Goal: Book appointment/travel/reservation

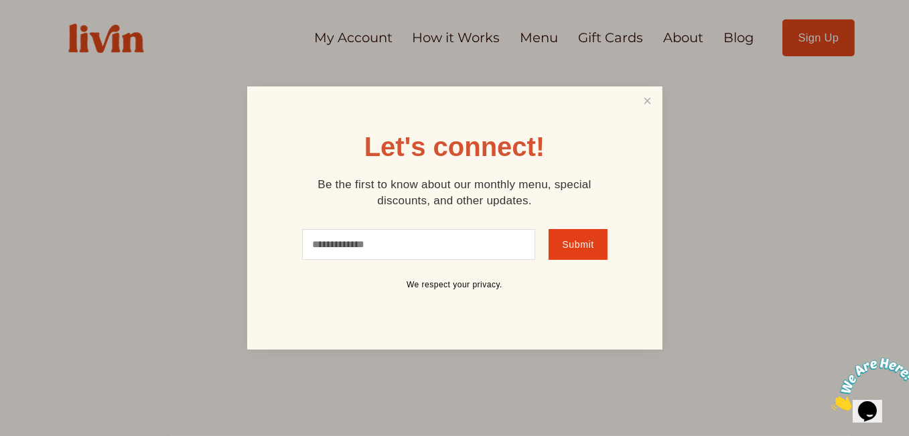
click at [420, 250] on input "text" at bounding box center [419, 244] width 234 height 31
type input "**********"
click at [651, 99] on link "Close" at bounding box center [647, 100] width 25 height 25
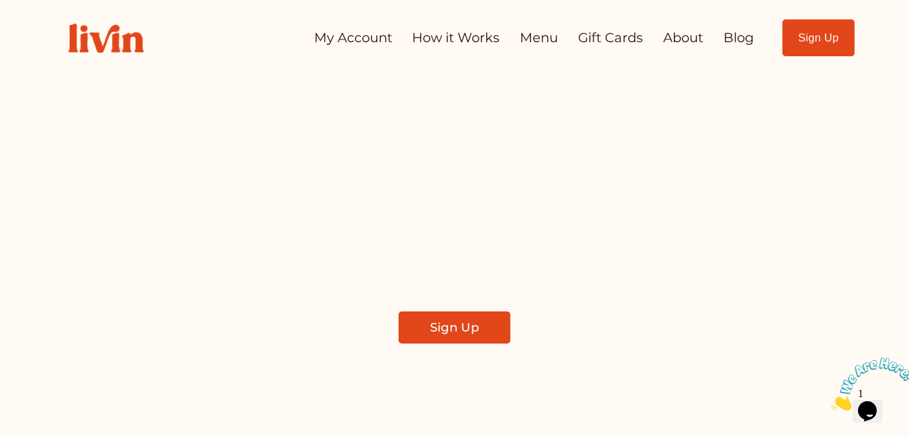
click at [356, 33] on link "My Account" at bounding box center [353, 38] width 78 height 26
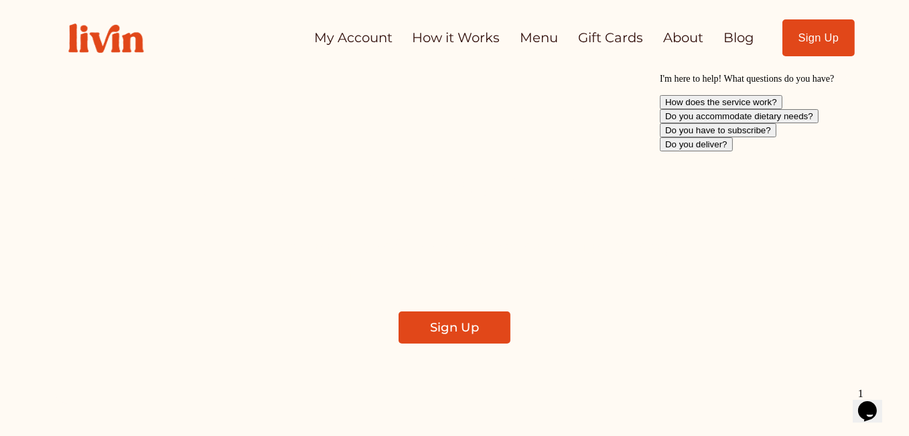
click at [341, 42] on link "My Account" at bounding box center [353, 38] width 78 height 26
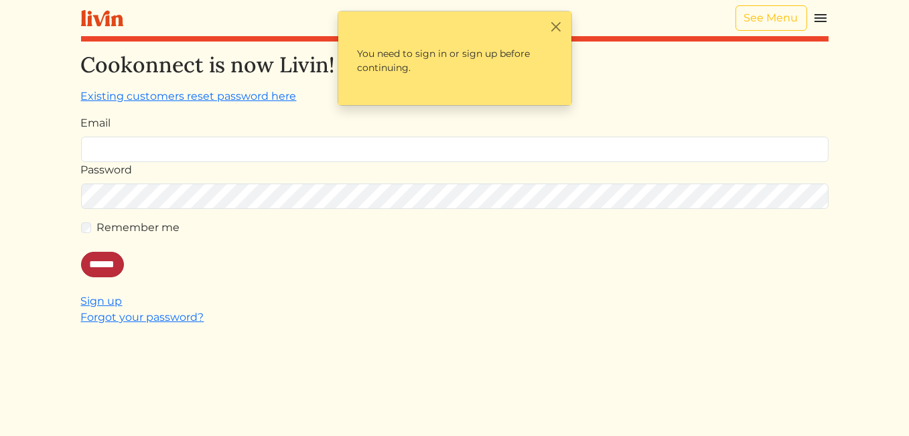
type input "**********"
click at [105, 271] on input "******" at bounding box center [102, 264] width 43 height 25
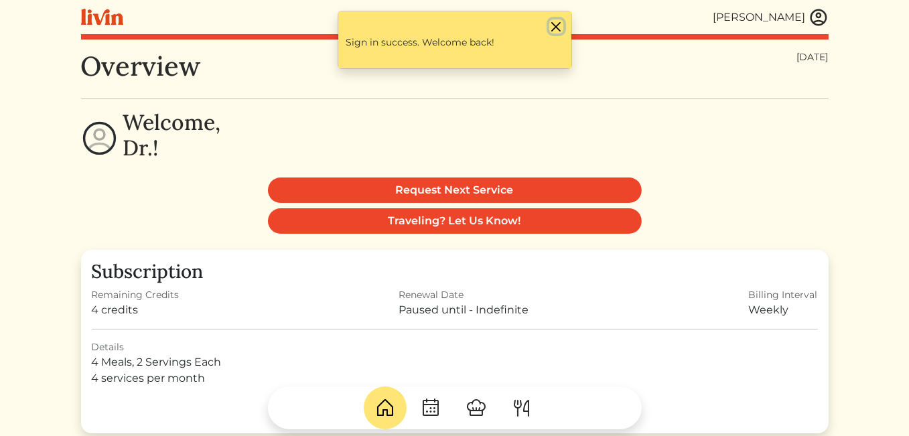
click at [558, 28] on button "Close" at bounding box center [556, 26] width 14 height 14
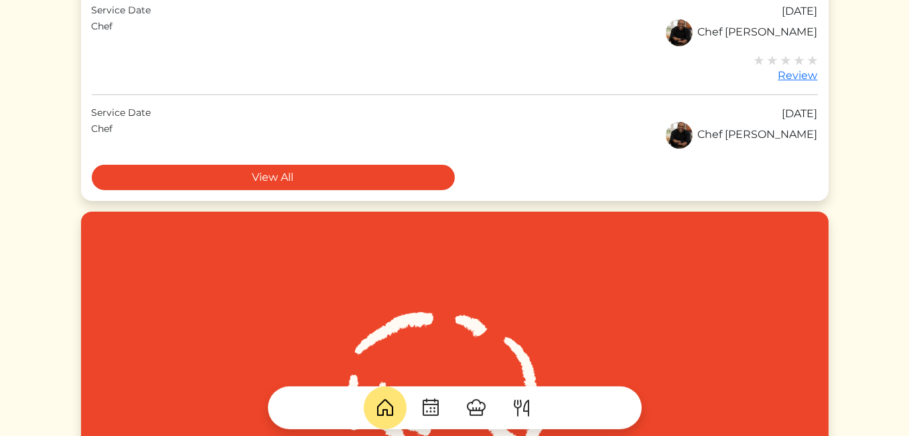
scroll to position [368, 0]
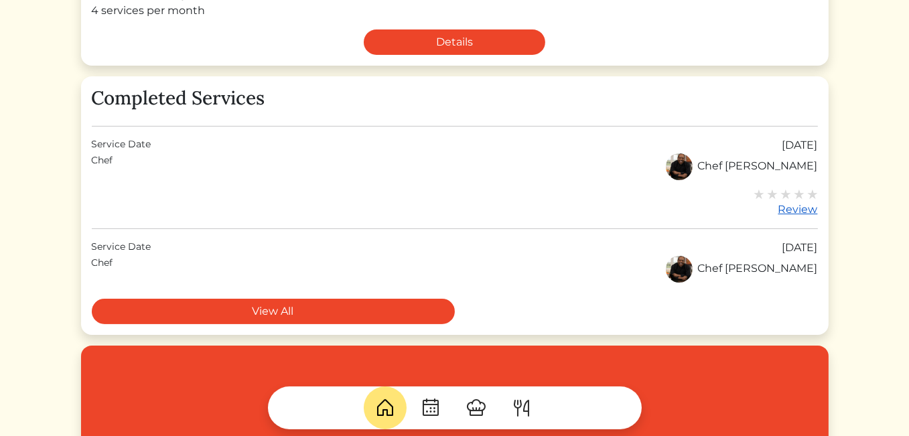
click at [795, 206] on div "Review" at bounding box center [786, 210] width 64 height 16
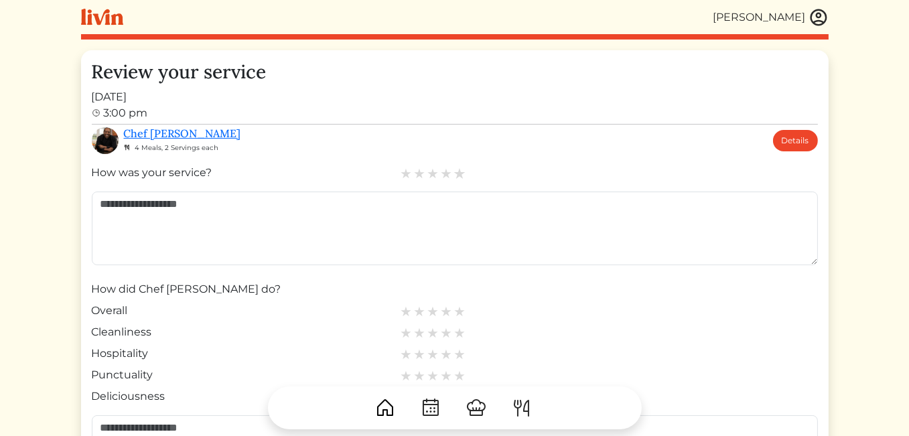
click at [460, 176] on img at bounding box center [460, 174] width 12 height 12
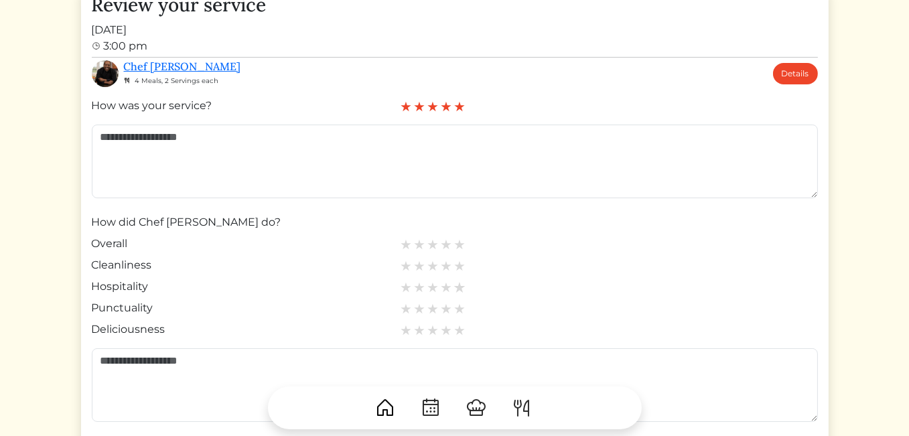
scroll to position [201, 0]
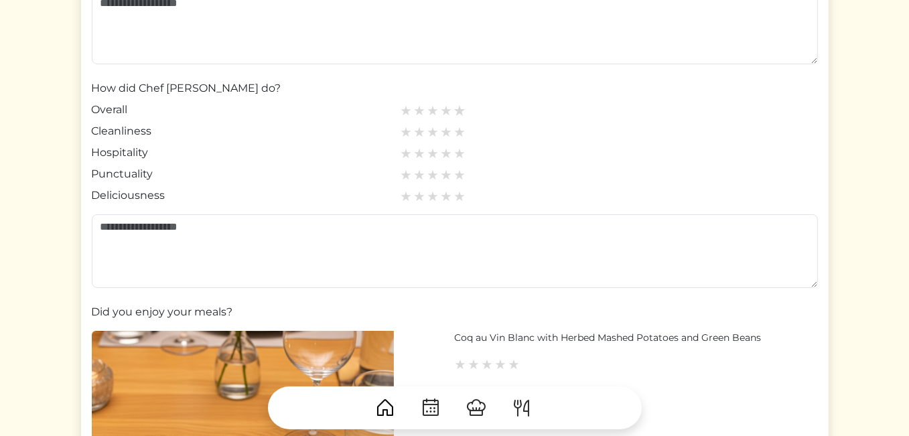
click at [456, 113] on img at bounding box center [460, 111] width 12 height 12
drag, startPoint x: 457, startPoint y: 132, endPoint x: 456, endPoint y: 149, distance: 16.8
click at [457, 134] on img at bounding box center [459, 132] width 11 height 11
click at [458, 157] on img at bounding box center [460, 153] width 12 height 12
click at [457, 173] on img at bounding box center [460, 175] width 12 height 12
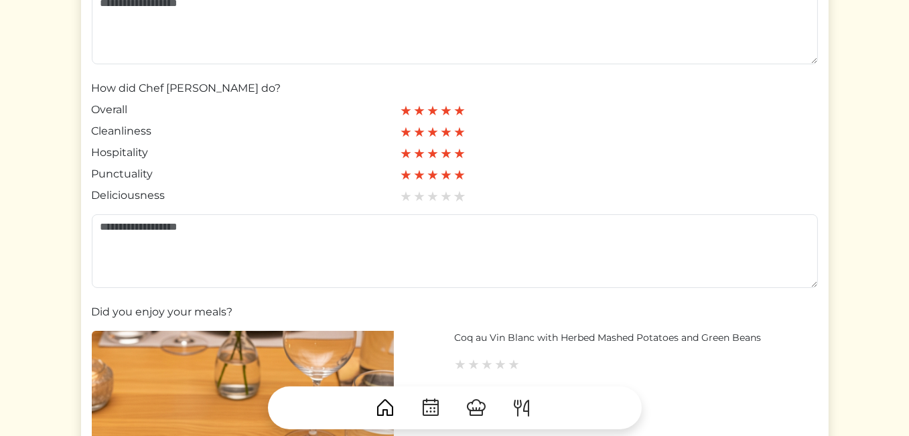
click at [458, 196] on img at bounding box center [460, 196] width 12 height 12
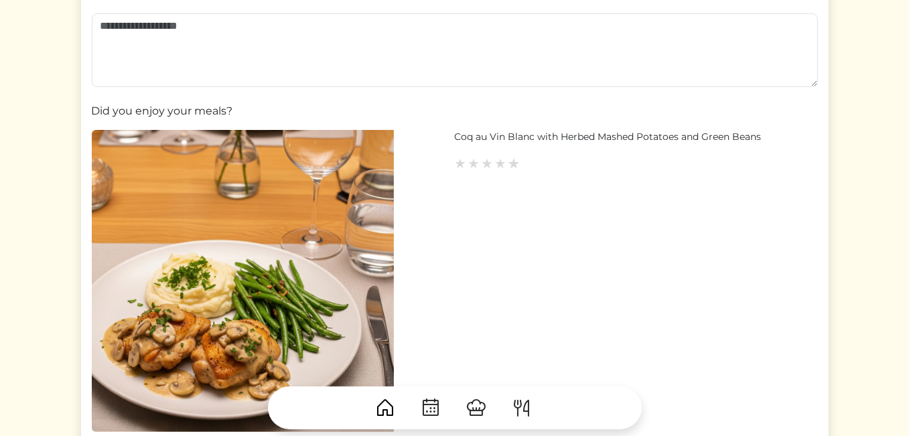
click at [514, 161] on img at bounding box center [514, 163] width 12 height 12
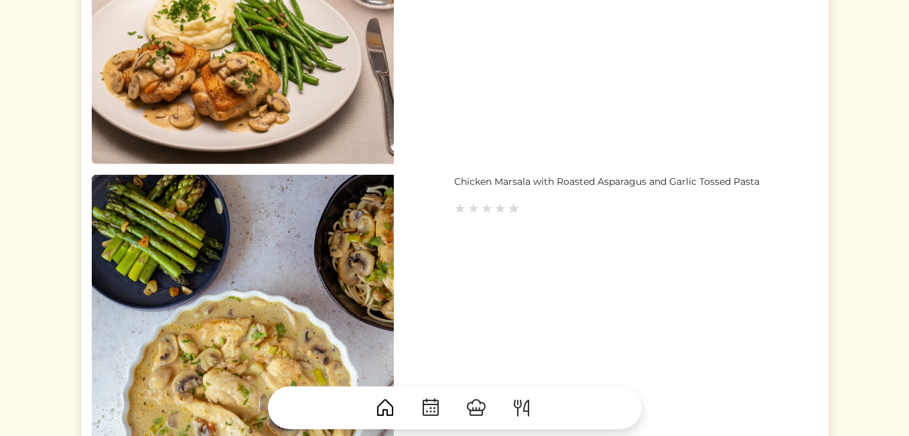
click at [515, 210] on img at bounding box center [514, 208] width 12 height 12
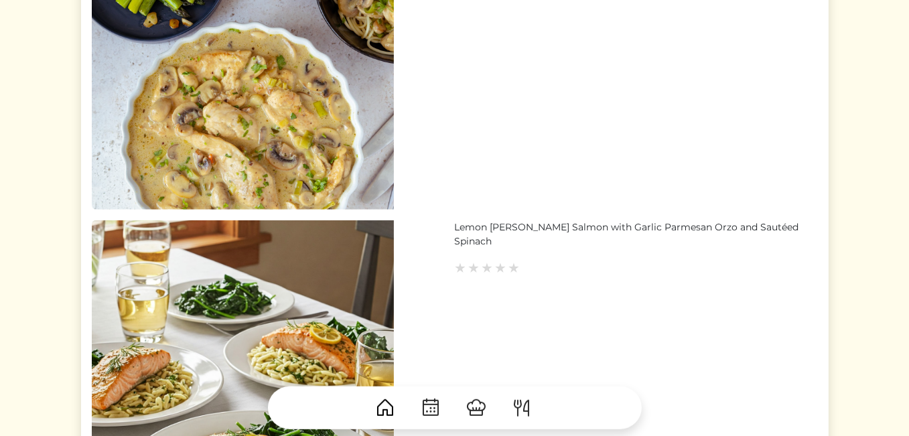
scroll to position [871, 0]
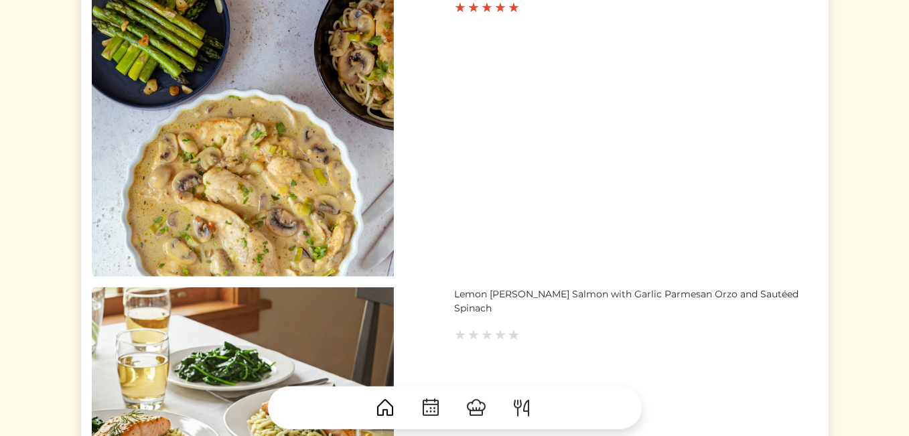
click at [514, 329] on img at bounding box center [514, 335] width 12 height 12
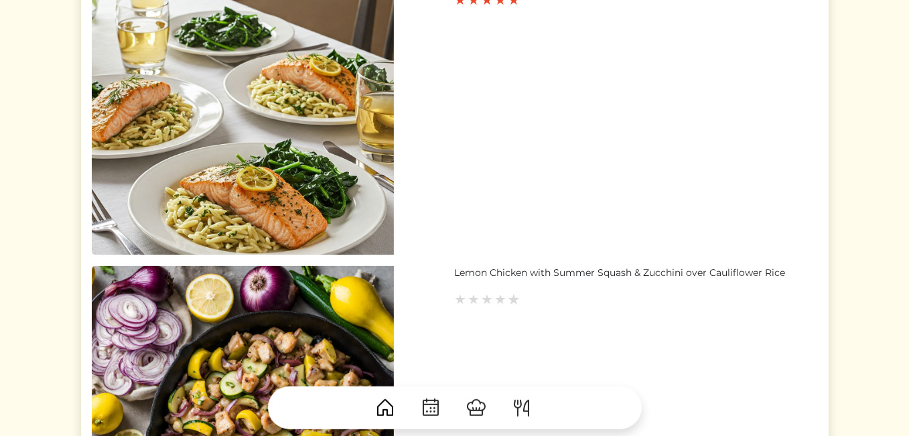
click at [509, 304] on link at bounding box center [514, 299] width 11 height 16
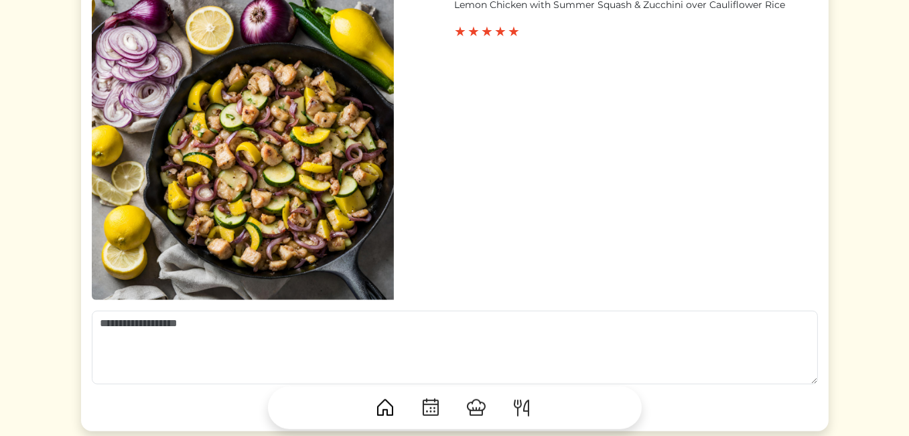
scroll to position [1635, 0]
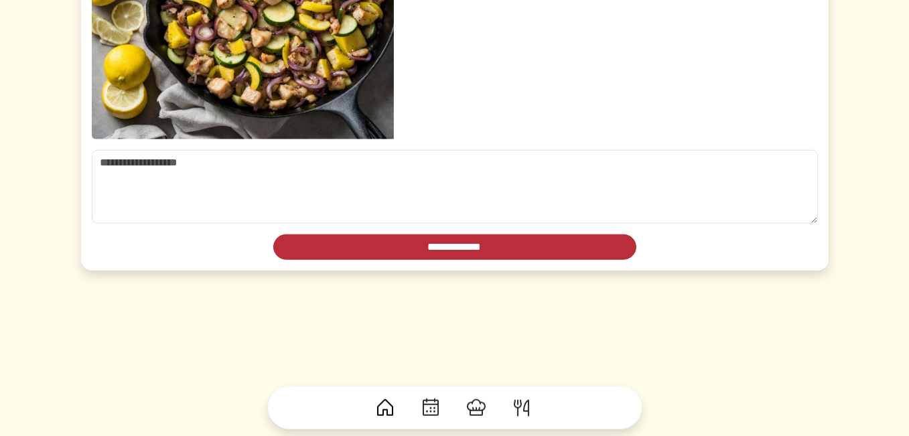
click at [513, 245] on input "**********" at bounding box center [454, 247] width 363 height 25
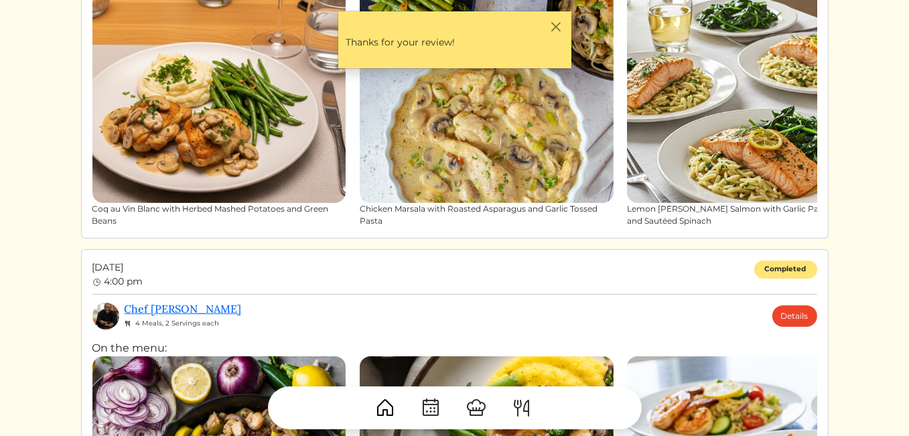
scroll to position [402, 0]
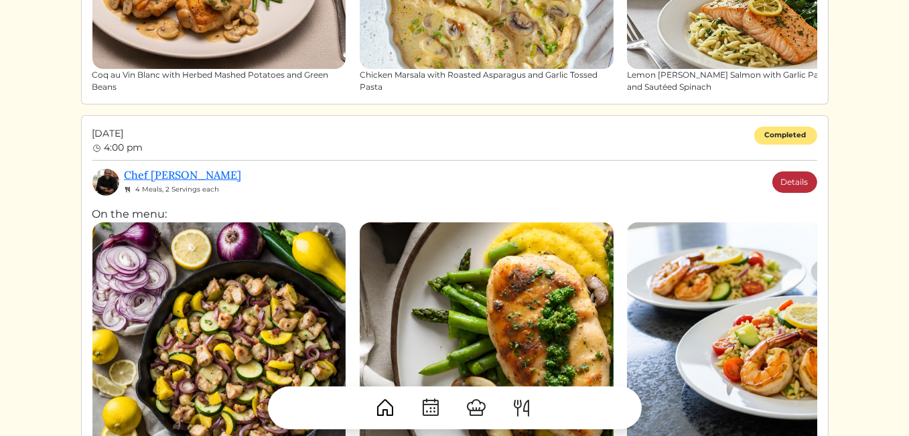
click at [787, 178] on link "Details" at bounding box center [795, 182] width 45 height 21
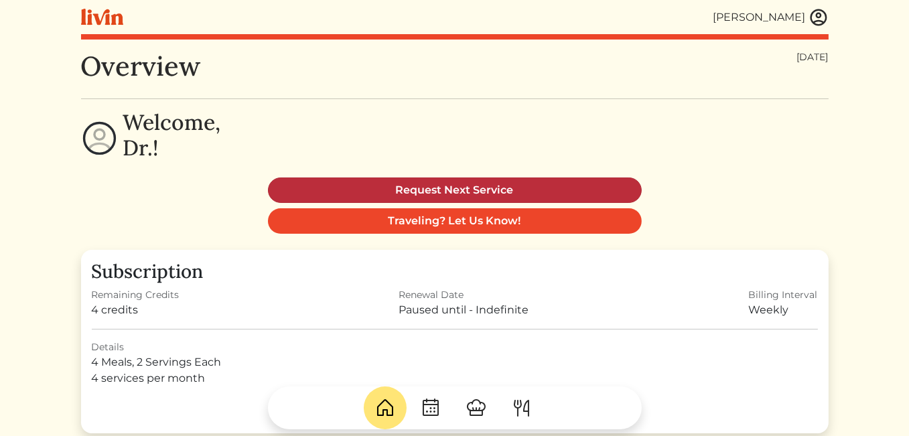
click at [506, 184] on link "Request Next Service" at bounding box center [455, 190] width 374 height 25
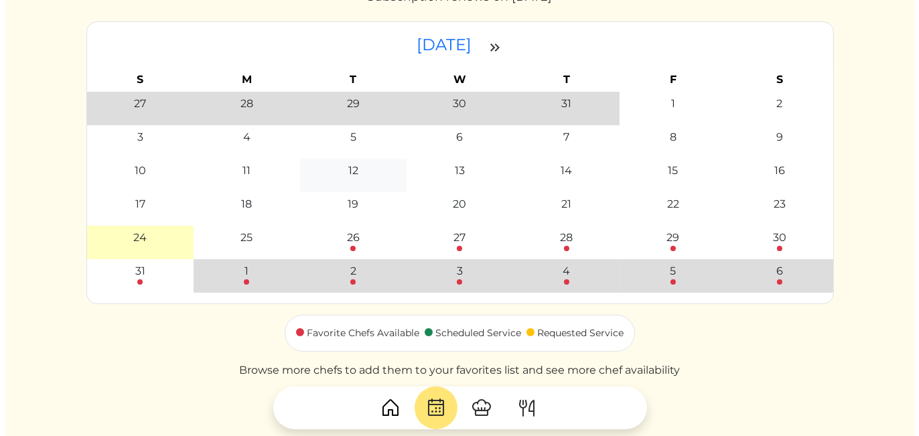
scroll to position [54, 0]
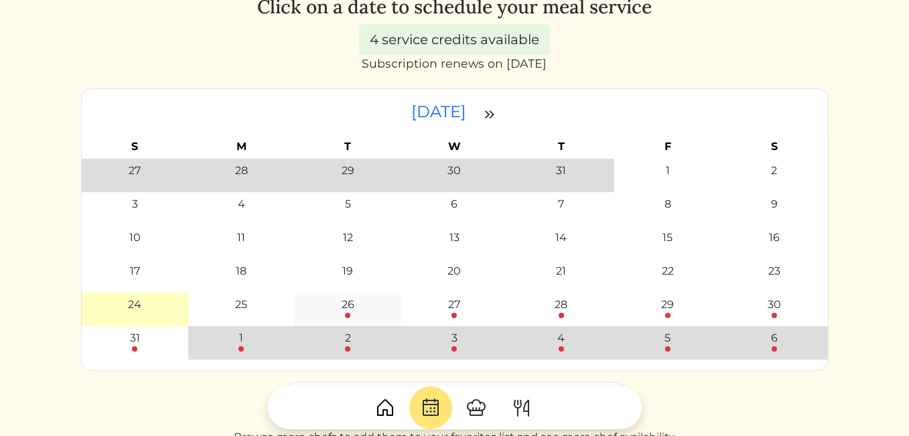
click at [345, 315] on div at bounding box center [347, 315] width 5 height 5
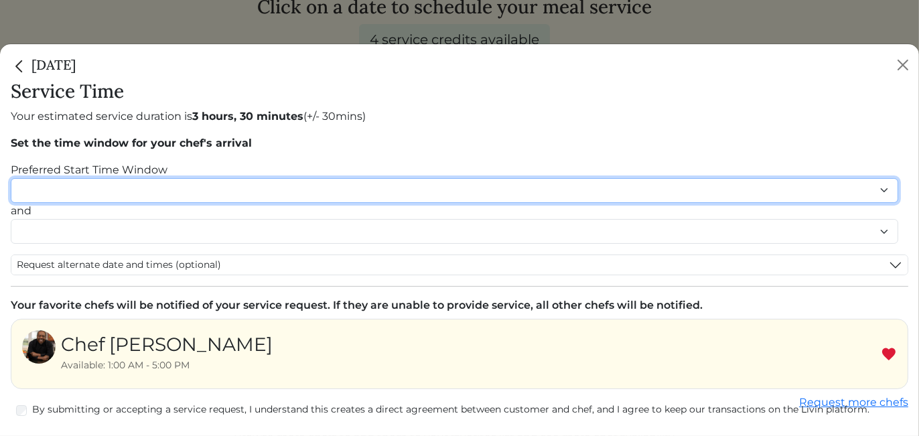
click at [885, 193] on select "******* ******* ******* ******* ******* ******* ******** ******** ******** ****…" at bounding box center [455, 190] width 888 height 25
select select "********"
click at [11, 178] on select "******* ******* ******* ******* ******* ******* ******** ******** ******** ****…" at bounding box center [455, 190] width 888 height 25
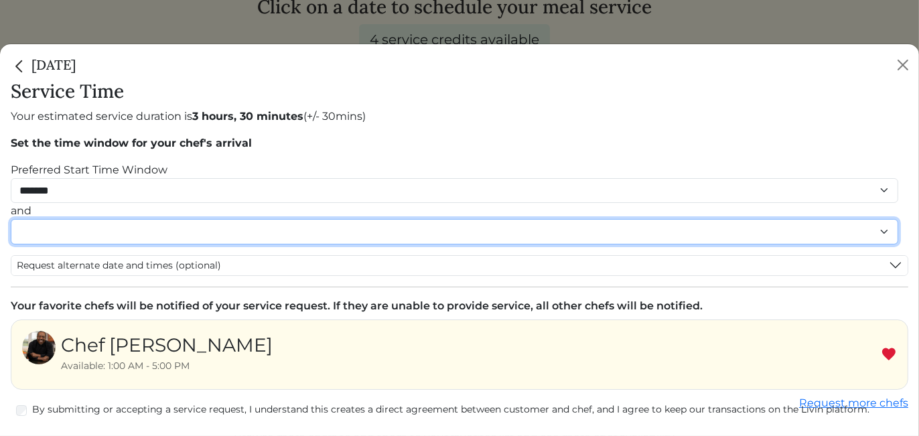
click at [814, 226] on select "******* ******* ******* ******* ******* ******* ******** ******** ******** ****…" at bounding box center [455, 231] width 888 height 25
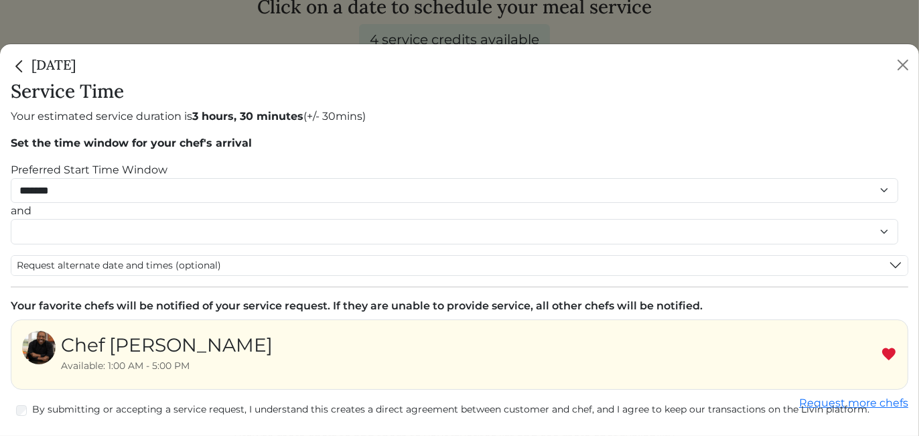
click at [901, 258] on div "Service Time Your estimated service duration is 3 hours, 30 minutes (+/- 30mins…" at bounding box center [459, 258] width 919 height 356
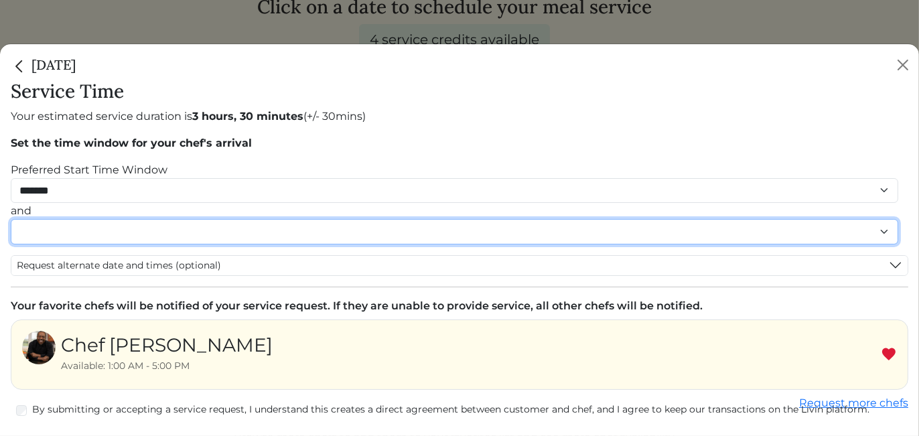
click at [885, 229] on select "******* ******* ******* ******* ******* ******* ******** ******** ******** ****…" at bounding box center [455, 231] width 888 height 25
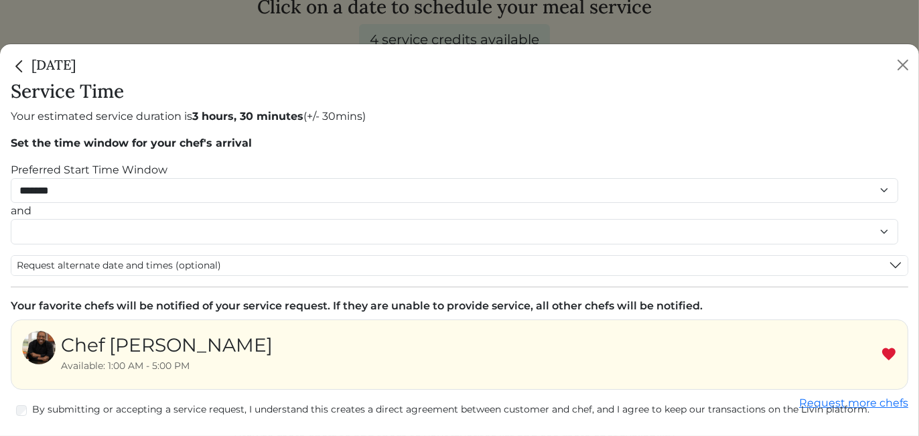
click at [375, 337] on div "Chef Ty Available: 1:00 AM - 5:00 PM" at bounding box center [460, 355] width 898 height 70
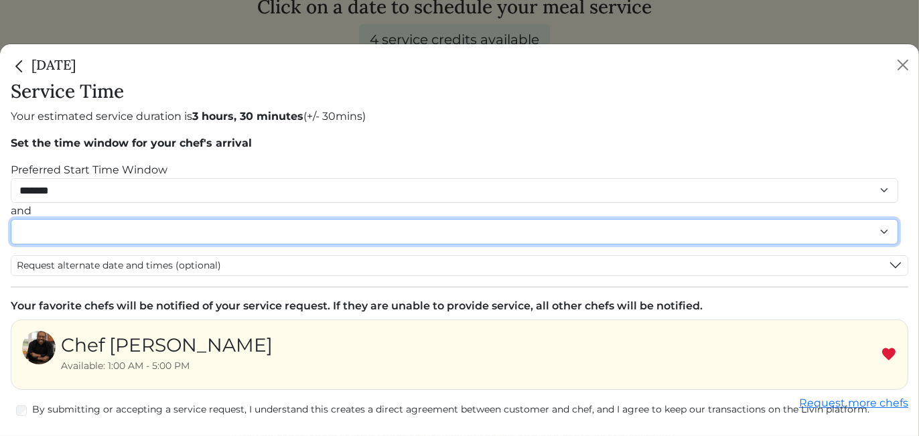
click at [883, 229] on select "******* ******* ******* ******* ******* ******* ******** ******** ******** ****…" at bounding box center [455, 231] width 888 height 25
select select "********"
click at [11, 233] on select "******* ******* ******* ******* ******* ******* ******** ******** ******** ****…" at bounding box center [455, 231] width 888 height 25
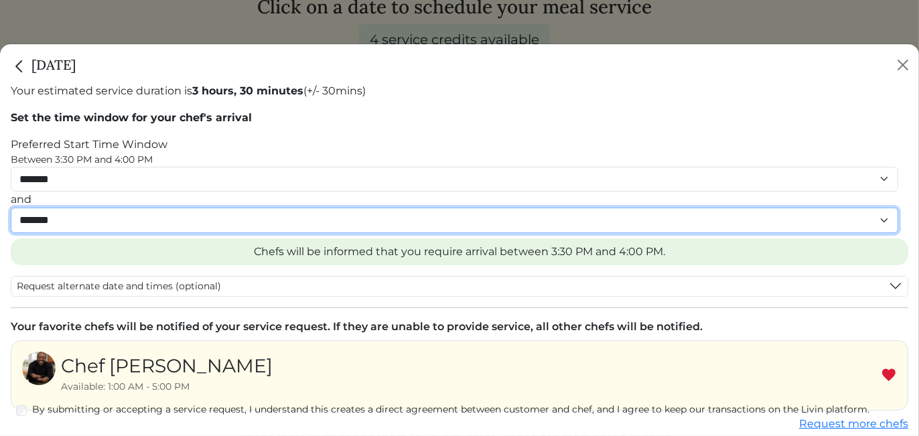
scroll to position [92, 0]
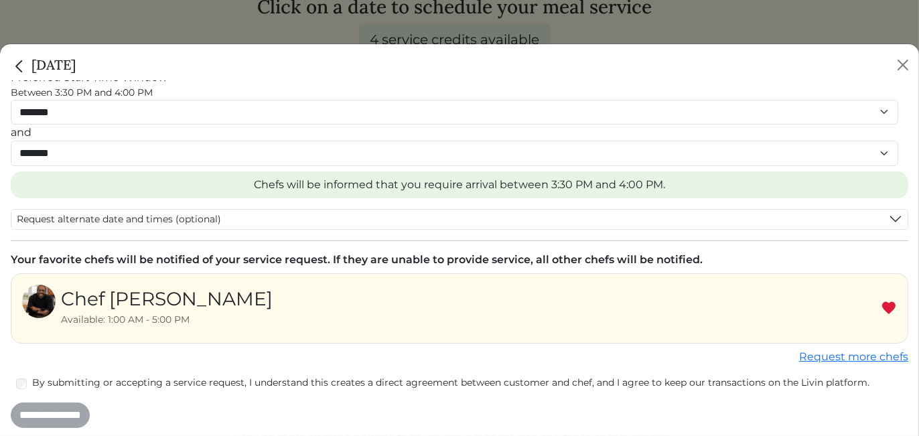
drag, startPoint x: 101, startPoint y: 355, endPoint x: 40, endPoint y: 385, distance: 67.4
drag, startPoint x: 40, startPoint y: 385, endPoint x: 358, endPoint y: 377, distance: 317.7
click at [358, 382] on label "By submitting or accepting a service request, I understand this creates a direc…" at bounding box center [470, 383] width 877 height 14
click at [87, 416] on input "**********" at bounding box center [50, 415] width 79 height 25
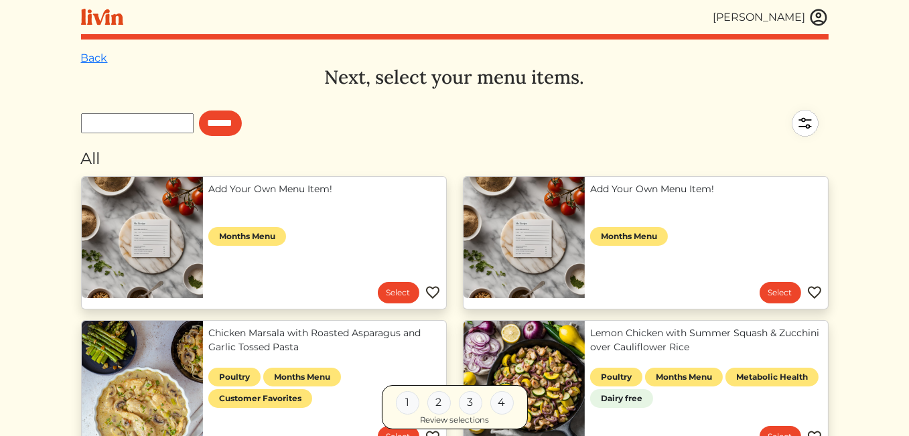
click at [249, 196] on link "Add Your Own Menu Item!" at bounding box center [324, 189] width 233 height 14
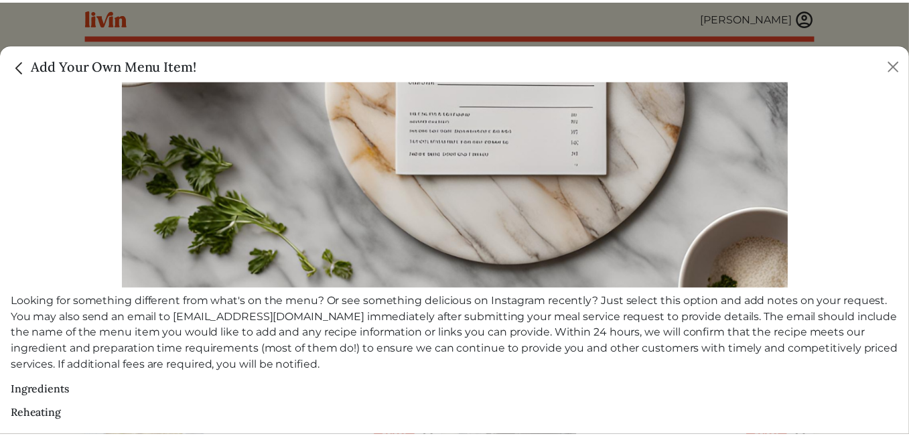
scroll to position [269, 0]
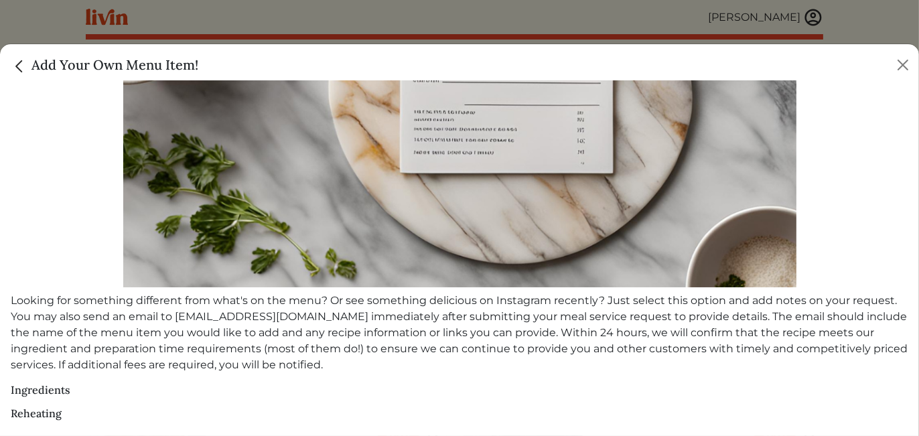
click at [19, 63] on img "Close" at bounding box center [19, 66] width 17 height 17
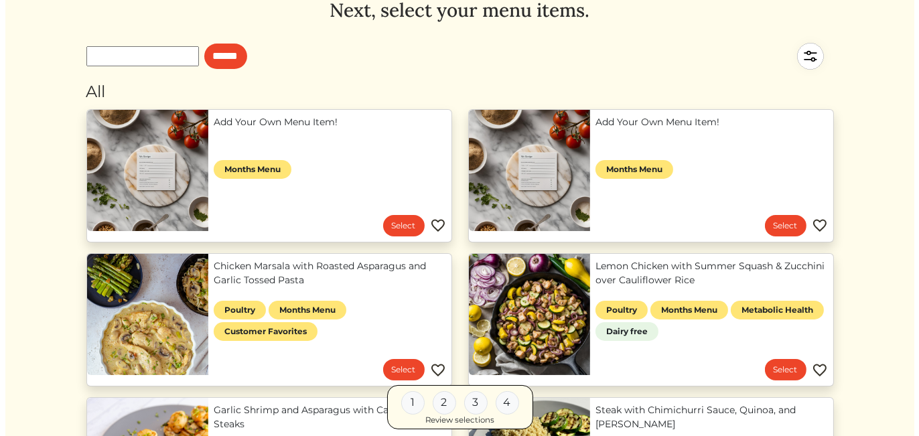
scroll to position [268, 0]
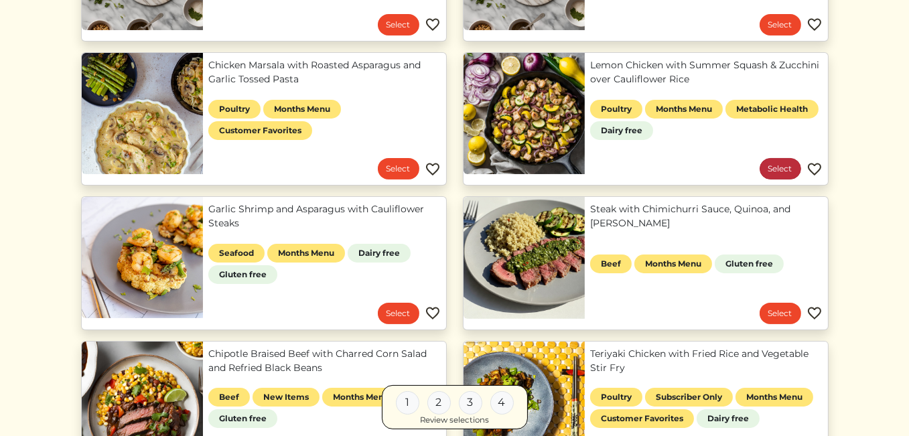
click at [784, 170] on link "Select" at bounding box center [781, 168] width 42 height 21
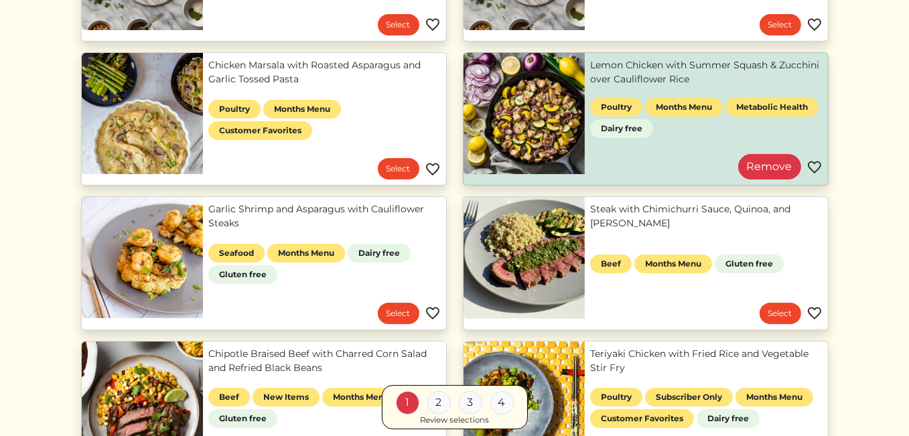
click at [623, 68] on link "Lemon Chicken with Summer Squash & Zucchini over Cauliflower Rice" at bounding box center [706, 72] width 233 height 28
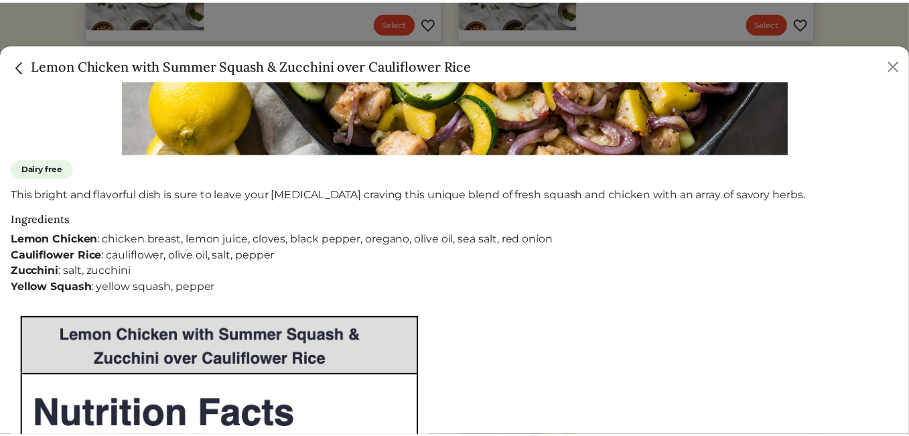
scroll to position [134, 0]
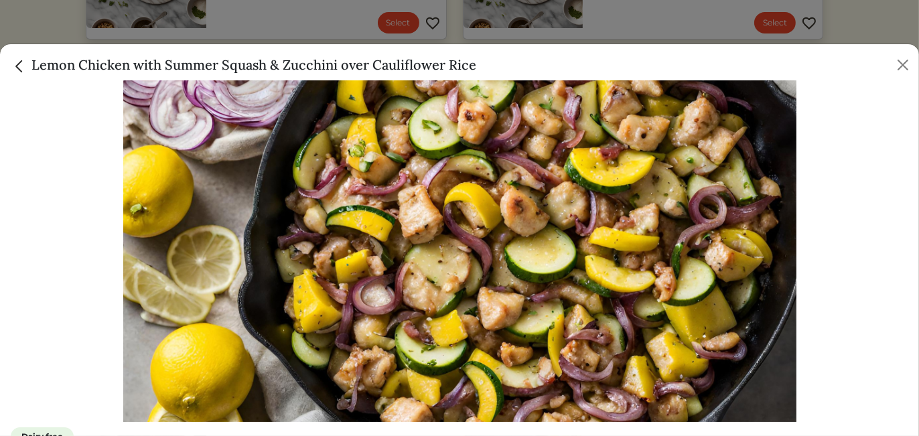
click at [19, 67] on img "Close" at bounding box center [19, 66] width 17 height 17
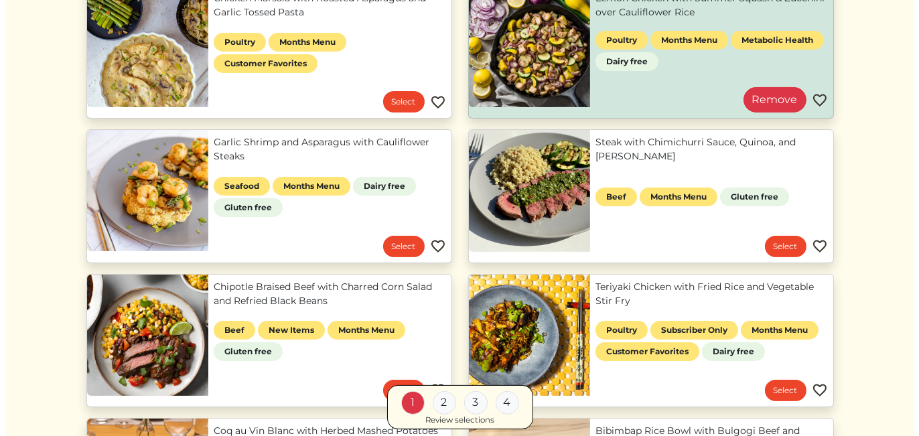
scroll to position [402, 0]
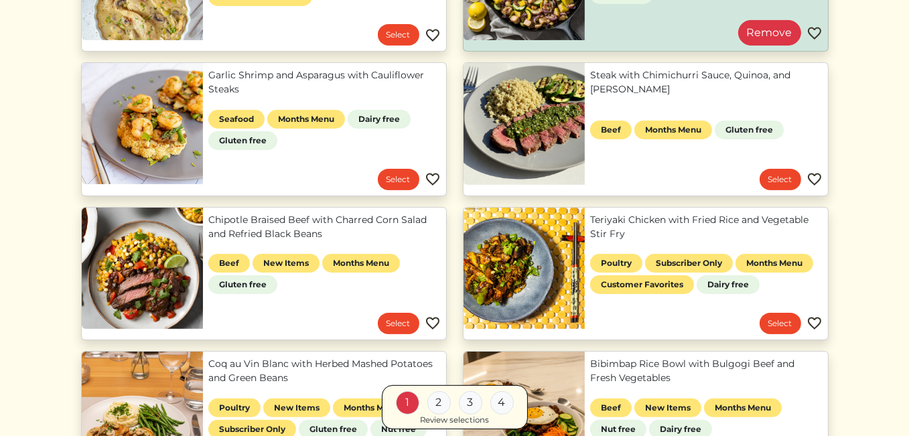
click at [613, 222] on link "Teriyaki Chicken with Fried Rice and Vegetable Stir Fry" at bounding box center [706, 227] width 233 height 28
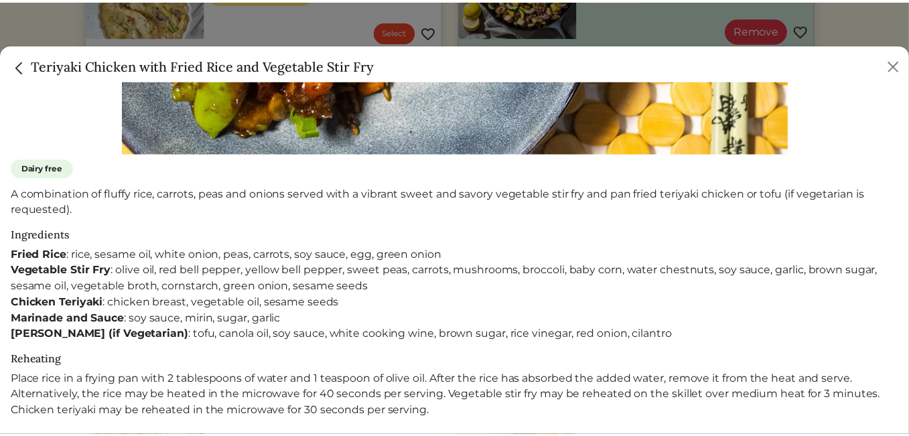
scroll to position [336, 0]
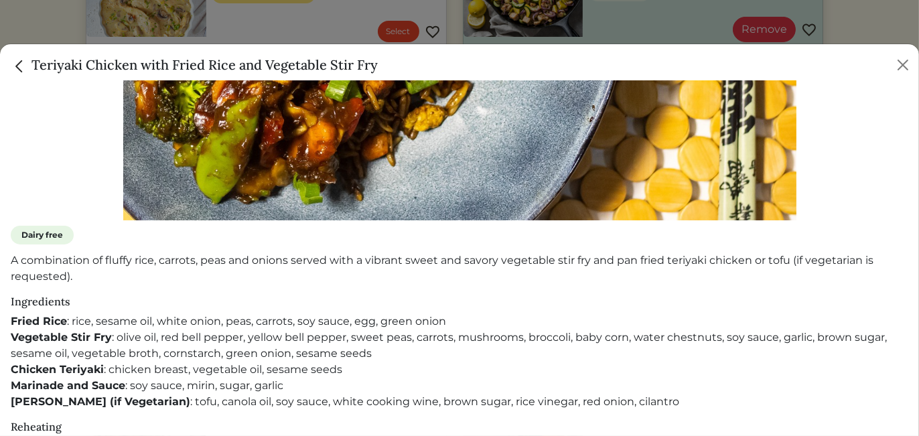
click at [23, 63] on img "Close" at bounding box center [19, 66] width 17 height 17
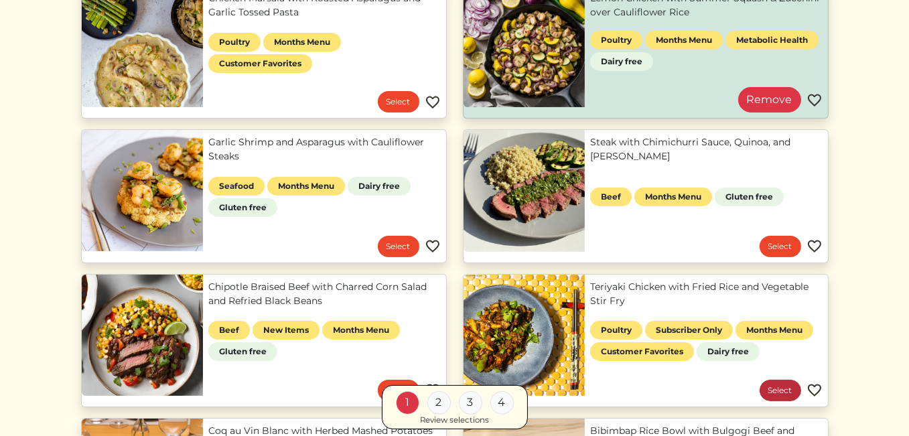
scroll to position [402, 0]
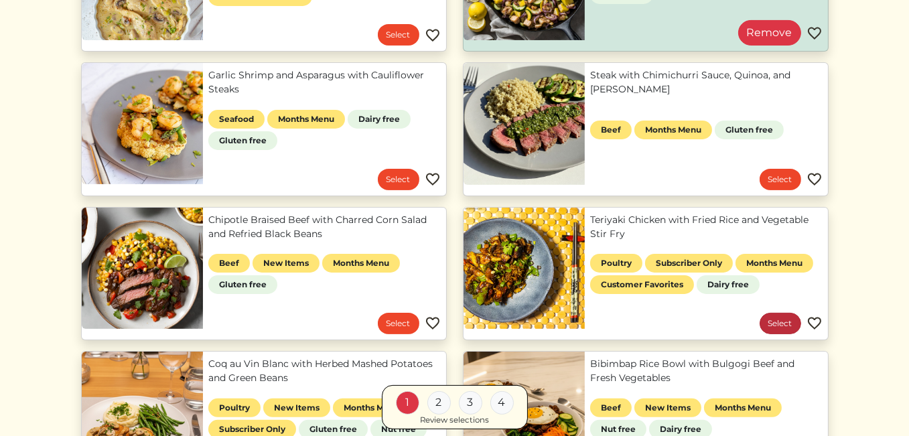
click at [791, 320] on link "Select" at bounding box center [781, 323] width 42 height 21
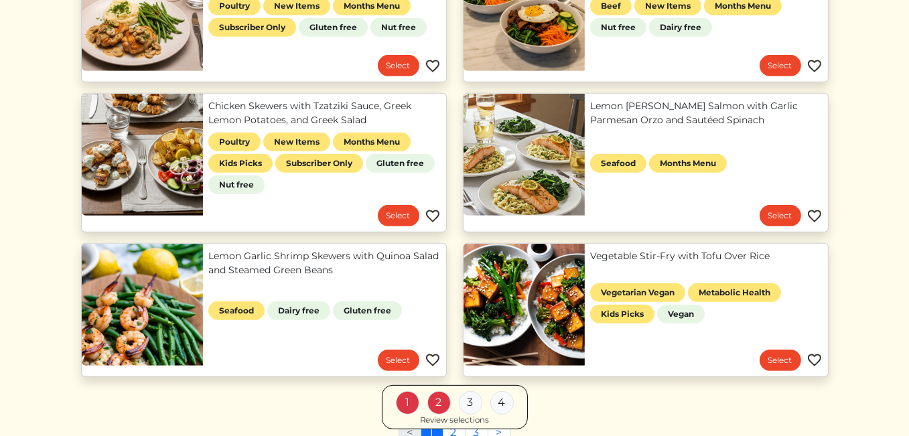
scroll to position [871, 0]
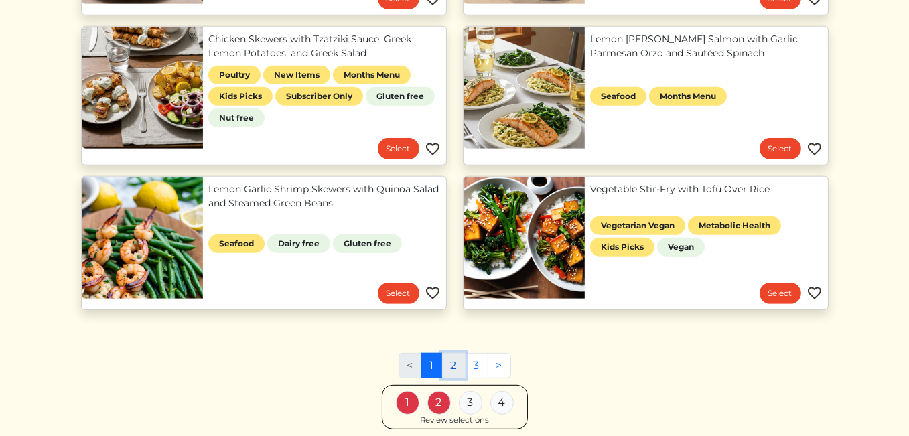
click at [454, 367] on link "2" at bounding box center [453, 365] width 23 height 25
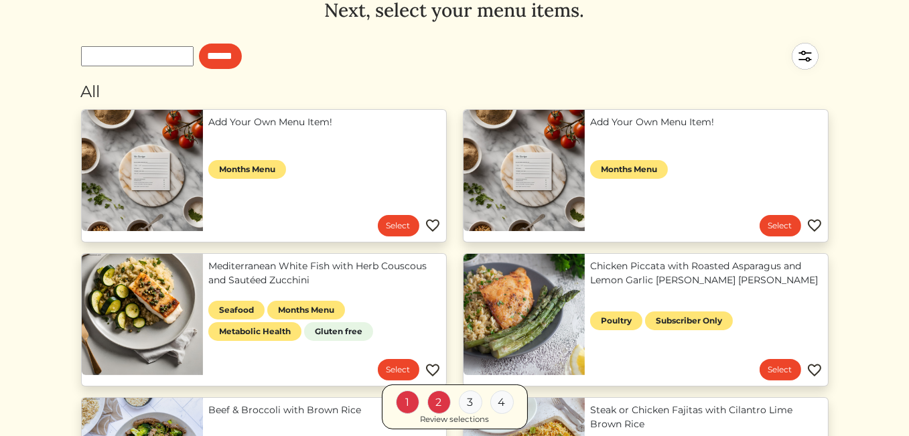
scroll to position [134, 0]
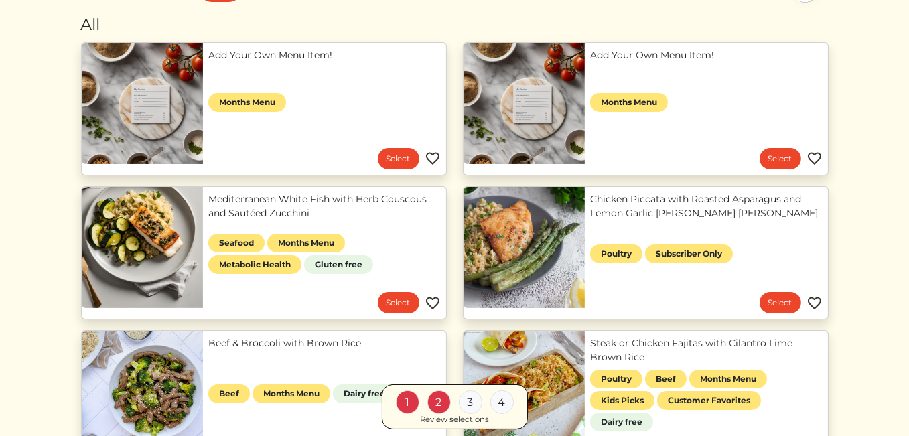
click at [235, 206] on link "Mediterranean White Fish with Herb Couscous and Sautéed Zucchini" at bounding box center [324, 206] width 233 height 28
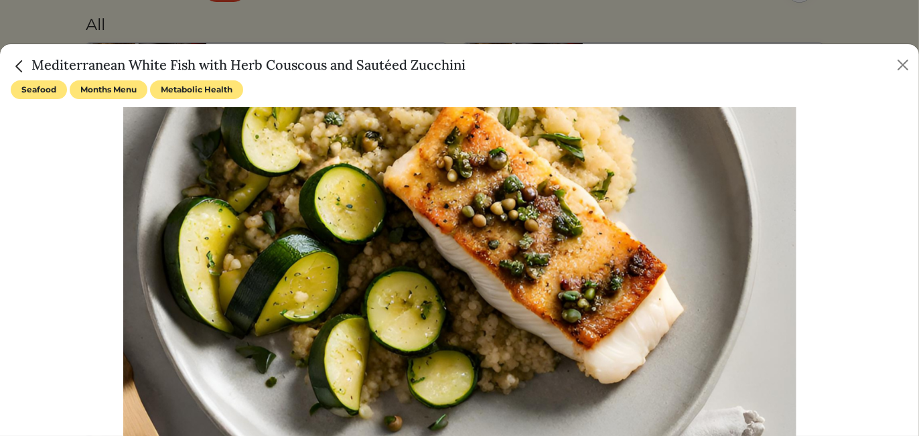
click at [10, 66] on div "Mediterranean White Fish with Herb Couscous and Sautéed Zucchini" at bounding box center [459, 62] width 919 height 36
click at [23, 60] on img "Close" at bounding box center [19, 66] width 17 height 17
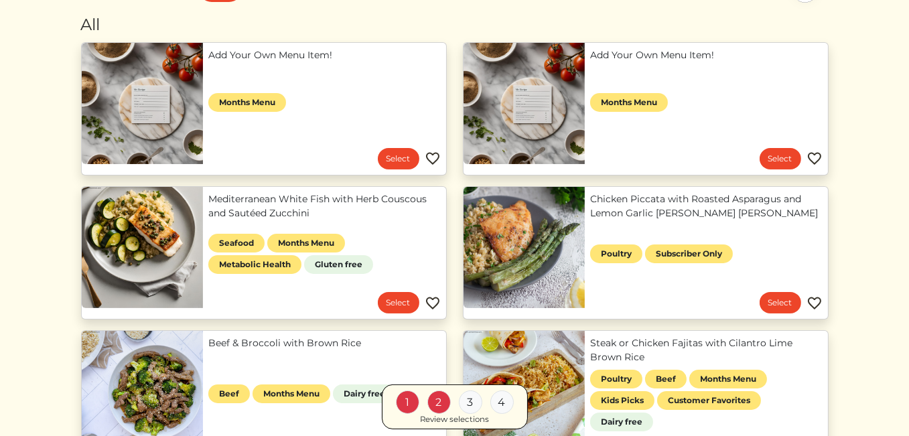
click at [704, 197] on link "Chicken Piccata with Roasted Asparagus and Lemon Garlic [PERSON_NAME] [PERSON_N…" at bounding box center [706, 206] width 233 height 28
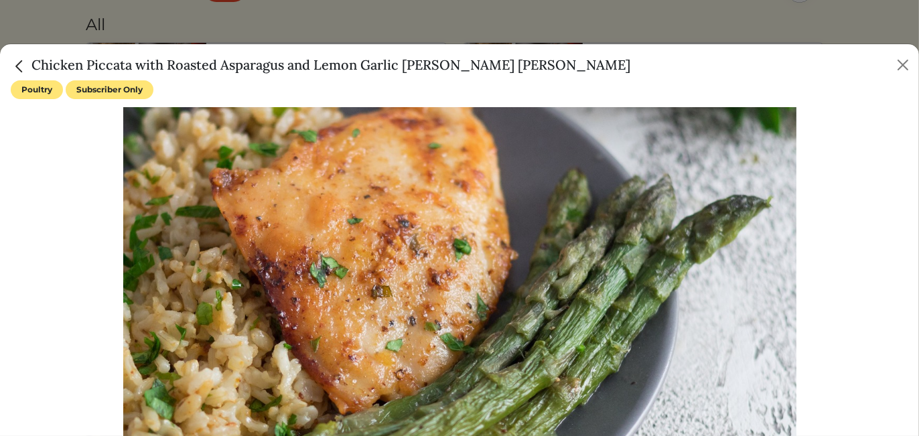
click at [21, 60] on img "Close" at bounding box center [19, 66] width 17 height 17
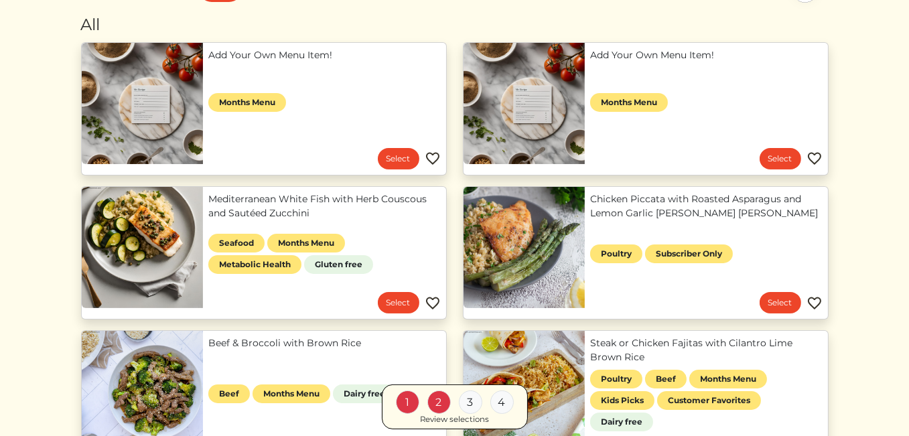
scroll to position [268, 0]
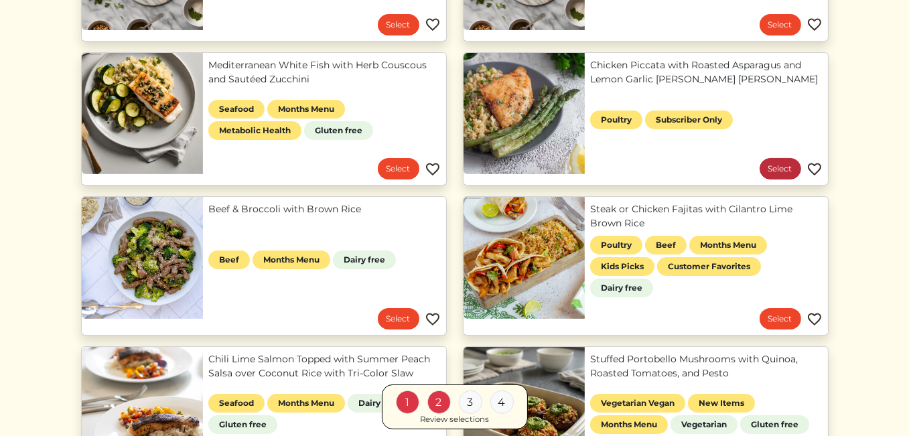
click at [775, 172] on link "Select" at bounding box center [781, 168] width 42 height 21
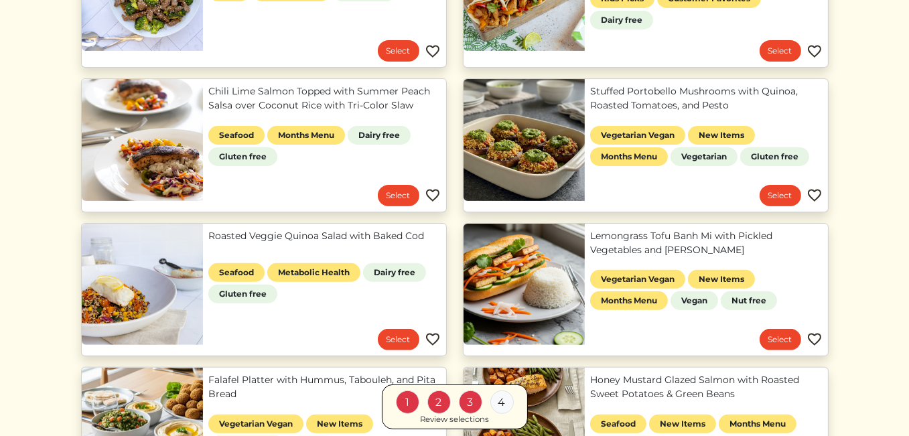
scroll to position [603, 0]
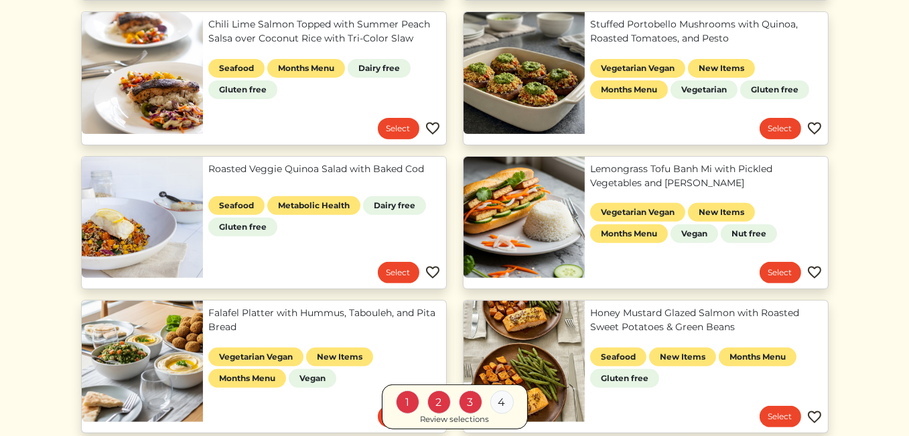
click at [497, 396] on div "4" at bounding box center [502, 402] width 23 height 23
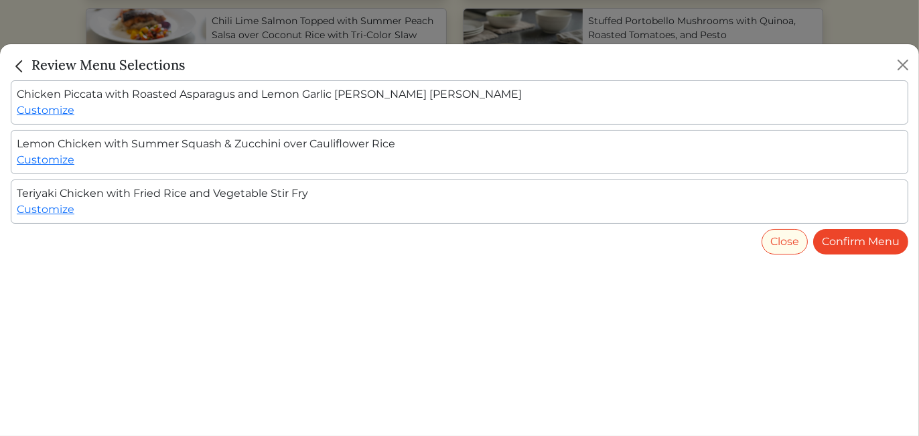
click at [16, 64] on img "Close" at bounding box center [19, 66] width 17 height 17
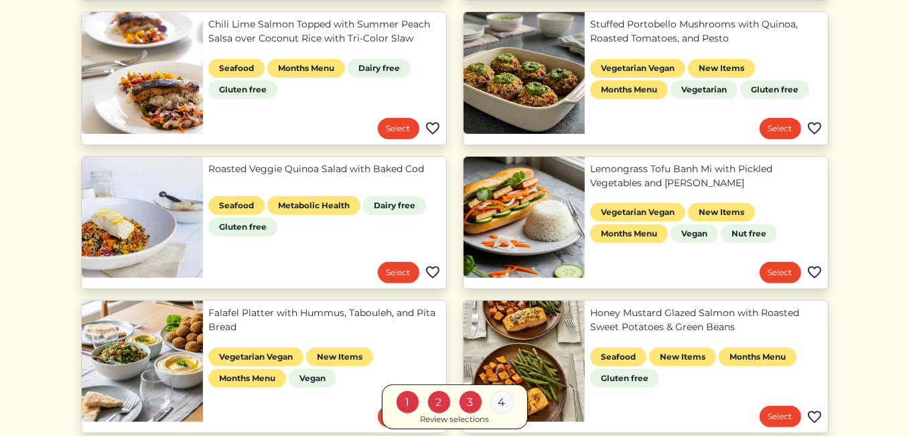
click at [503, 400] on div "4" at bounding box center [502, 402] width 23 height 23
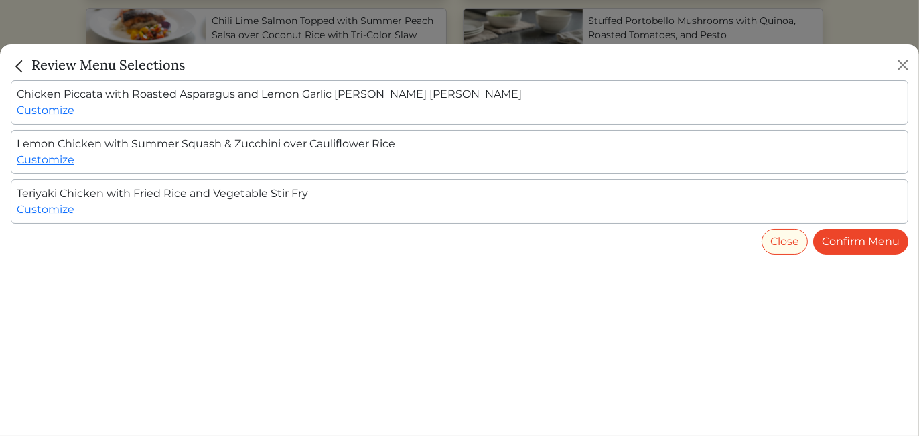
click at [17, 60] on img "Close" at bounding box center [19, 66] width 17 height 17
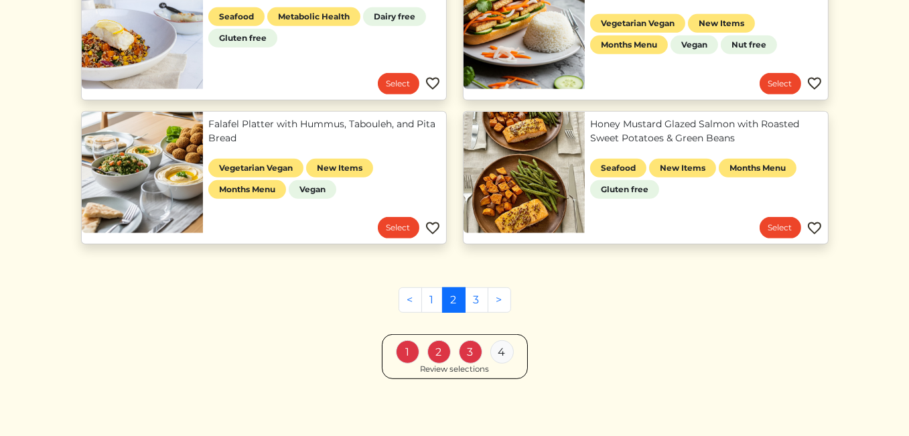
scroll to position [725, 0]
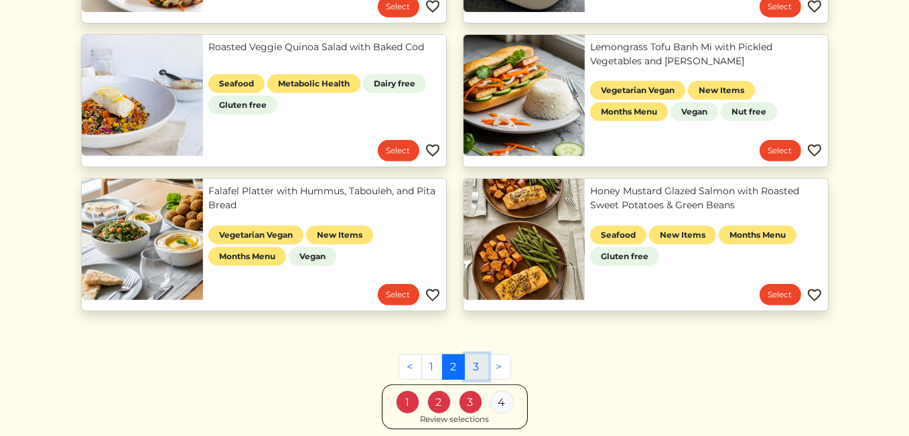
click at [473, 365] on link "3" at bounding box center [476, 366] width 23 height 25
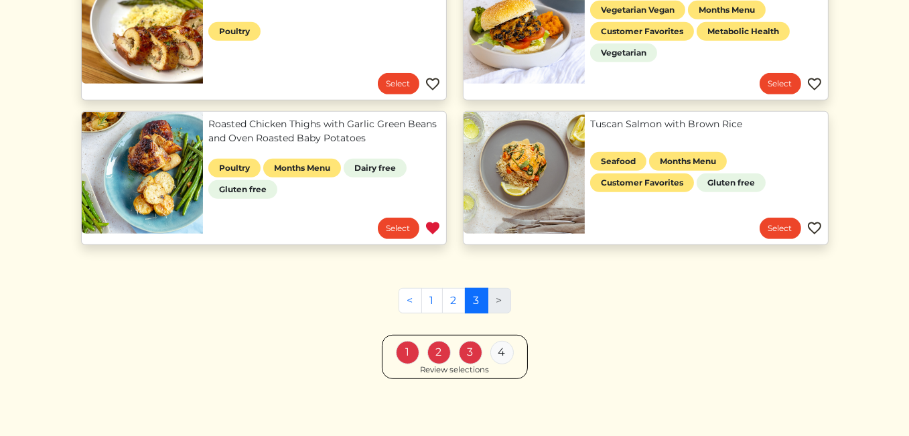
scroll to position [802, 0]
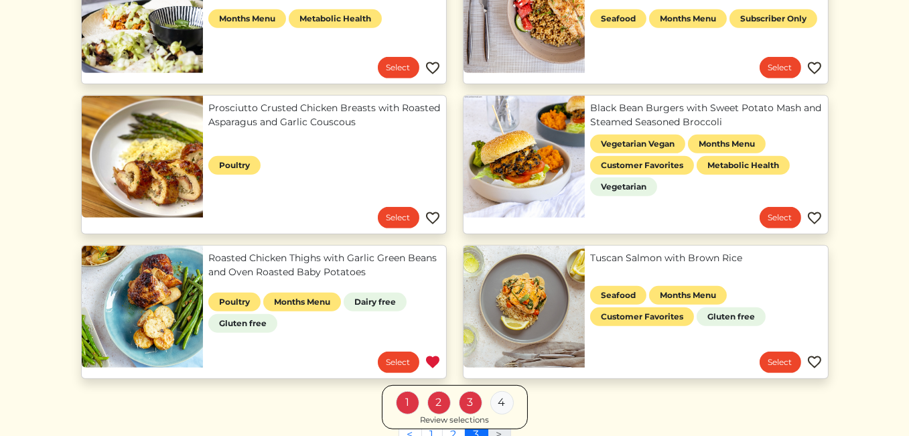
click at [643, 257] on link "Tuscan Salmon with Brown Rice" at bounding box center [706, 258] width 233 height 14
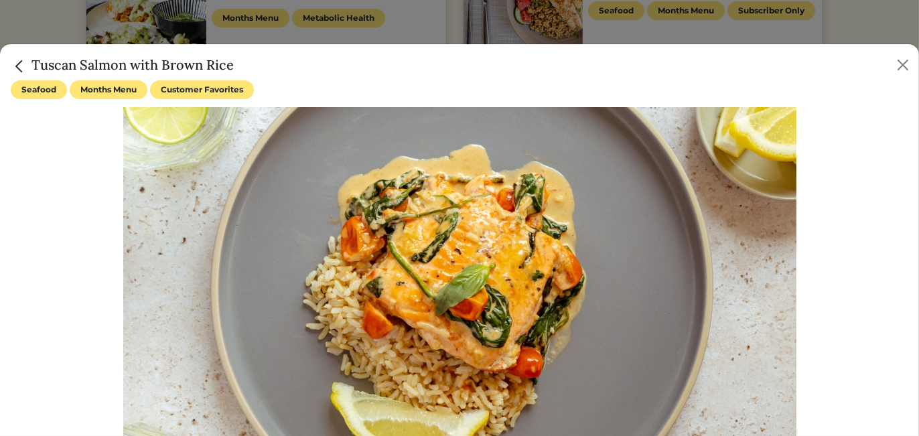
click at [21, 68] on img "Close" at bounding box center [19, 66] width 17 height 17
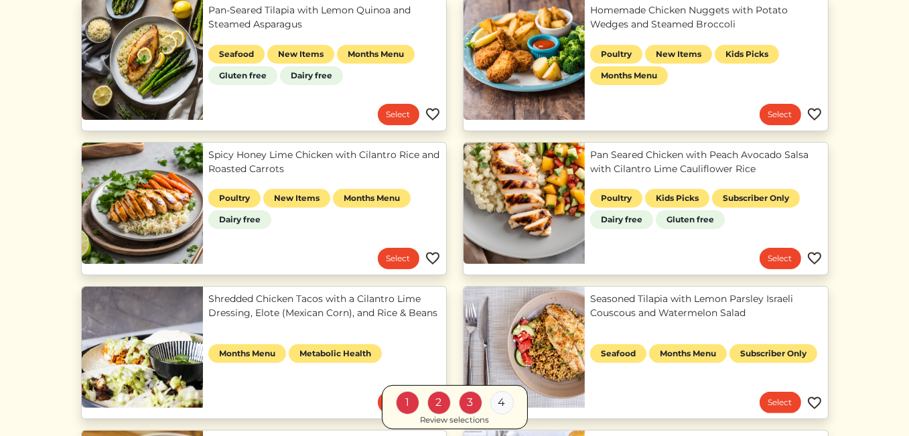
scroll to position [400, 0]
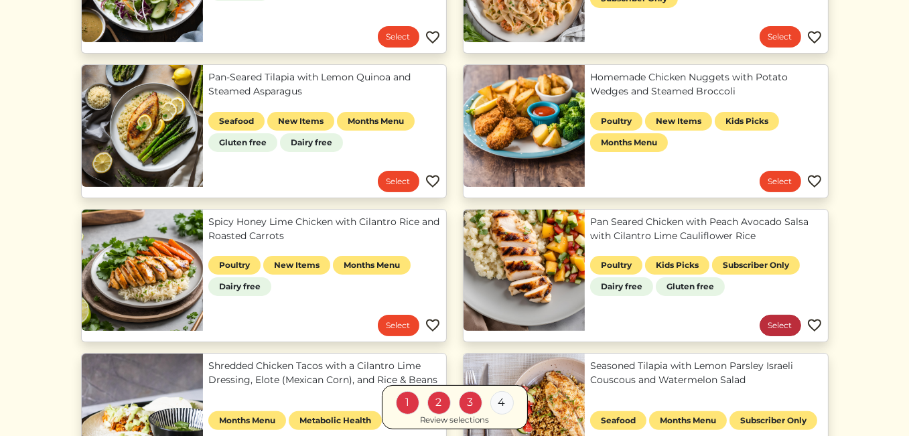
click at [781, 324] on link "Select" at bounding box center [781, 325] width 42 height 21
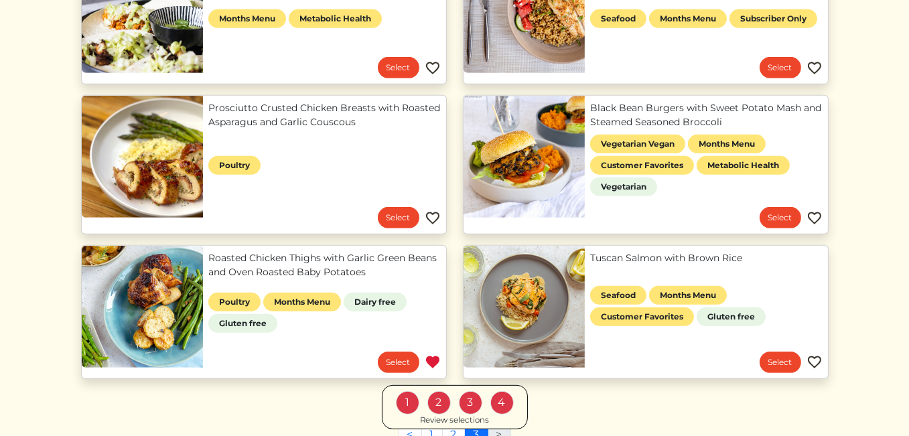
scroll to position [936, 0]
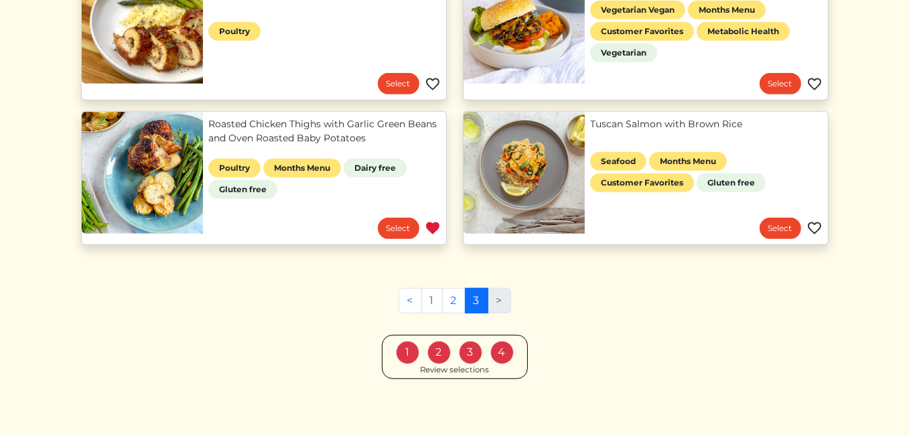
click at [408, 345] on div "1" at bounding box center [407, 352] width 23 height 23
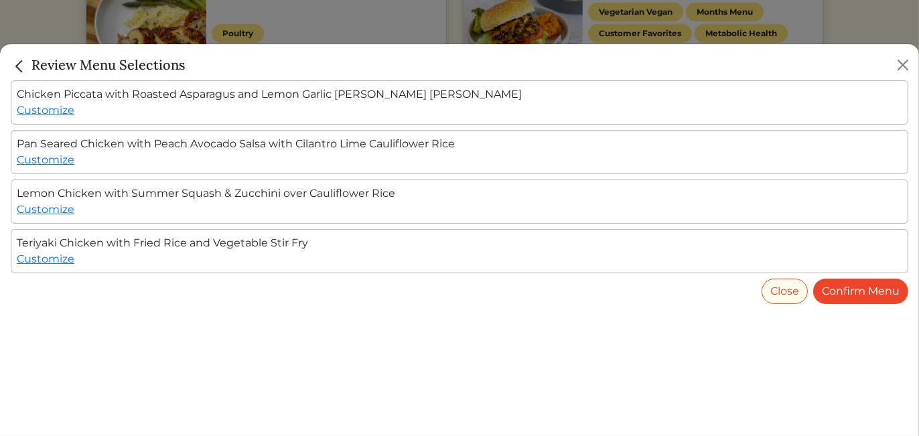
click at [13, 64] on img "Close" at bounding box center [19, 66] width 17 height 17
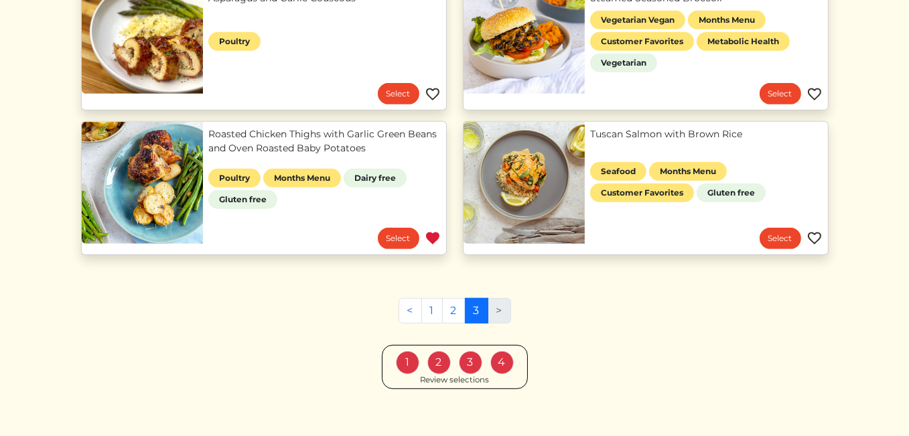
click at [472, 357] on div "3" at bounding box center [470, 362] width 23 height 23
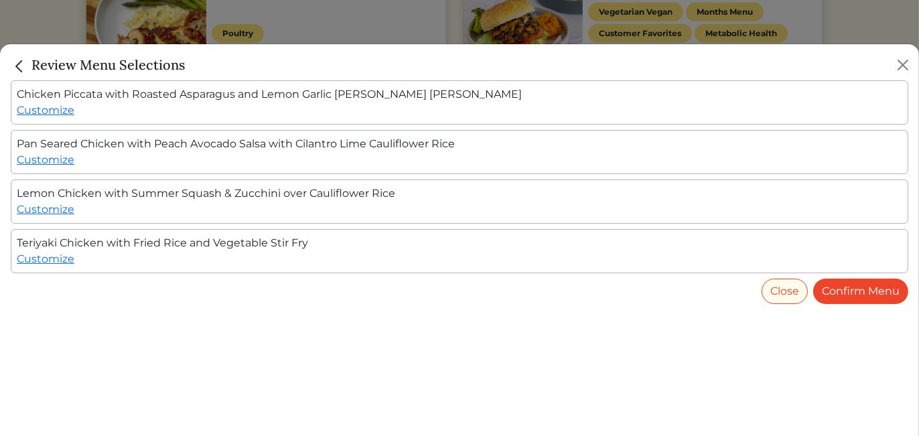
click at [15, 63] on img "Close" at bounding box center [19, 66] width 17 height 17
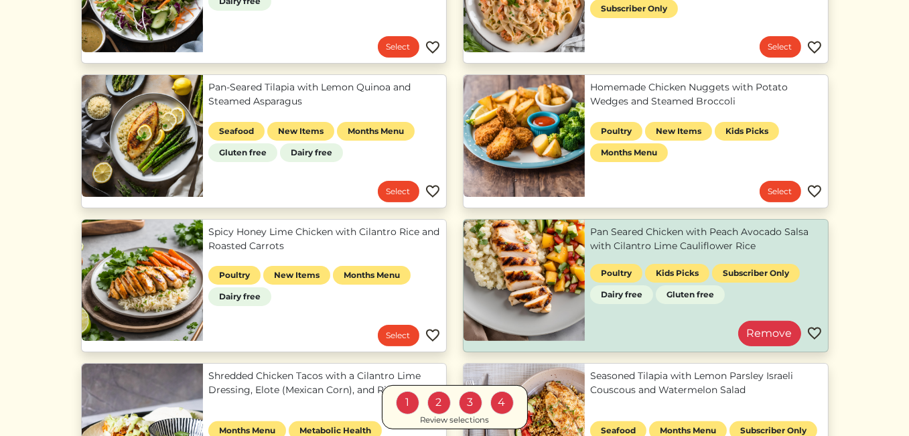
scroll to position [323, 0]
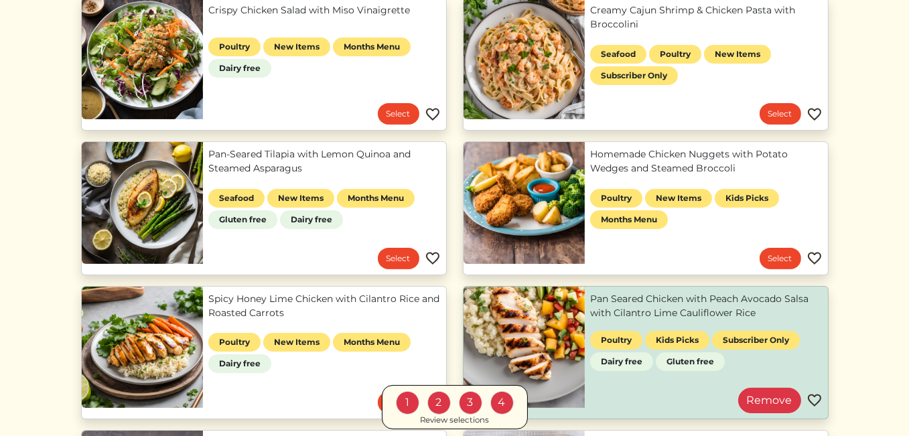
click at [753, 407] on div "1 2 3 4 Review selections" at bounding box center [455, 407] width 748 height 45
click at [755, 402] on div "1 2 3 4 Review selections" at bounding box center [455, 407] width 748 height 45
click at [759, 397] on div "1 2 3 4 Review selections" at bounding box center [455, 407] width 748 height 45
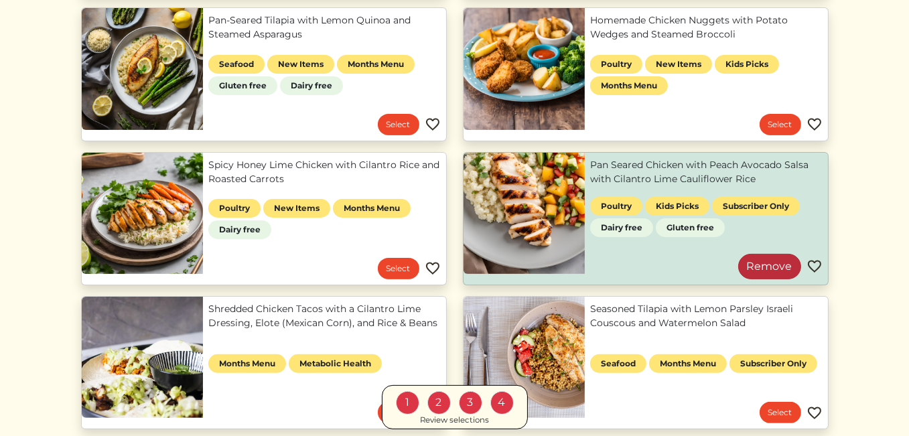
click at [773, 262] on link "Remove" at bounding box center [769, 266] width 63 height 25
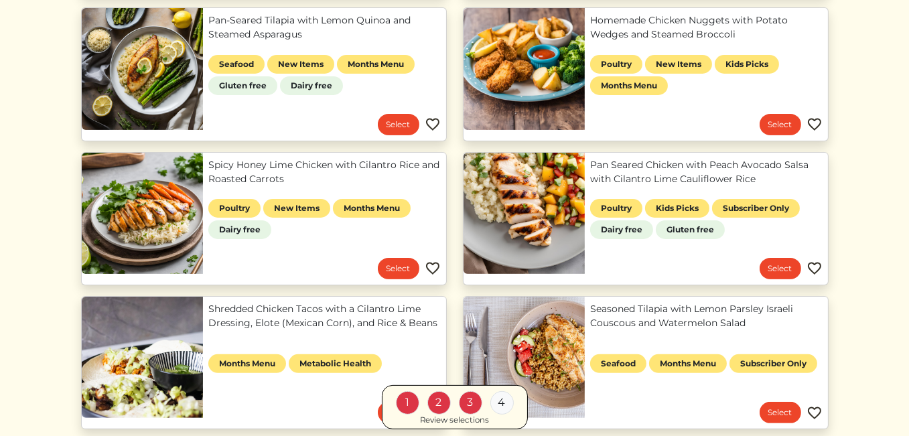
scroll to position [591, 0]
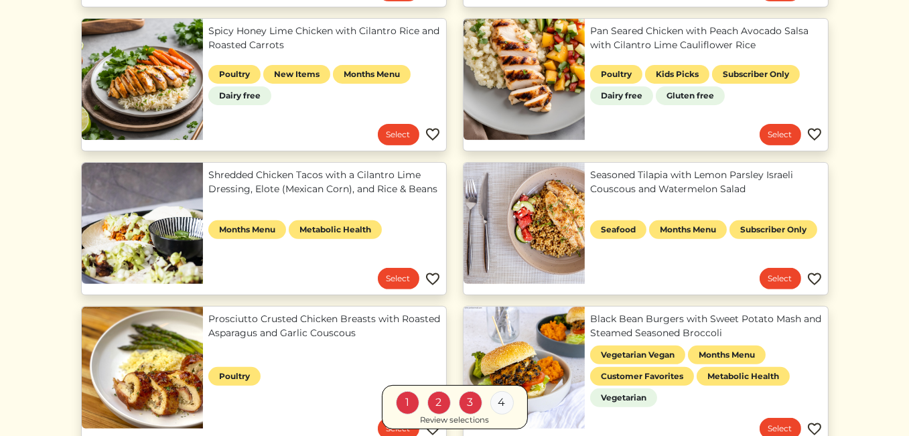
click at [471, 402] on div "3" at bounding box center [470, 402] width 23 height 23
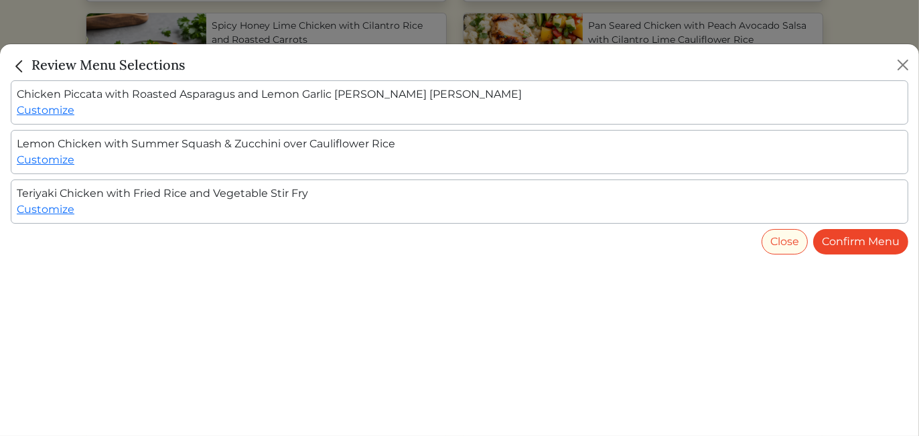
click at [14, 64] on img "Close" at bounding box center [19, 66] width 17 height 17
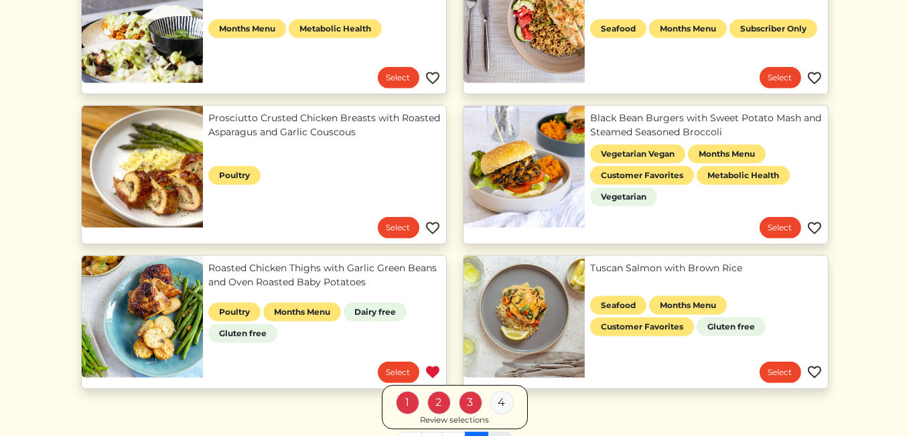
scroll to position [936, 0]
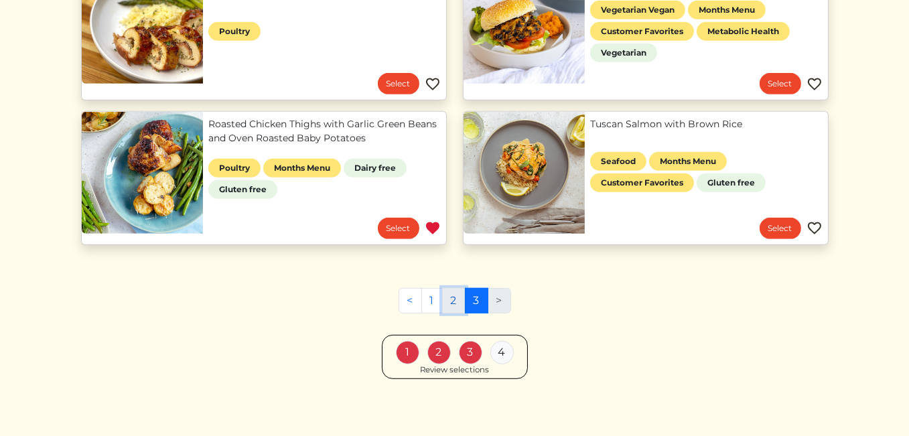
click at [456, 298] on link "2" at bounding box center [453, 300] width 23 height 25
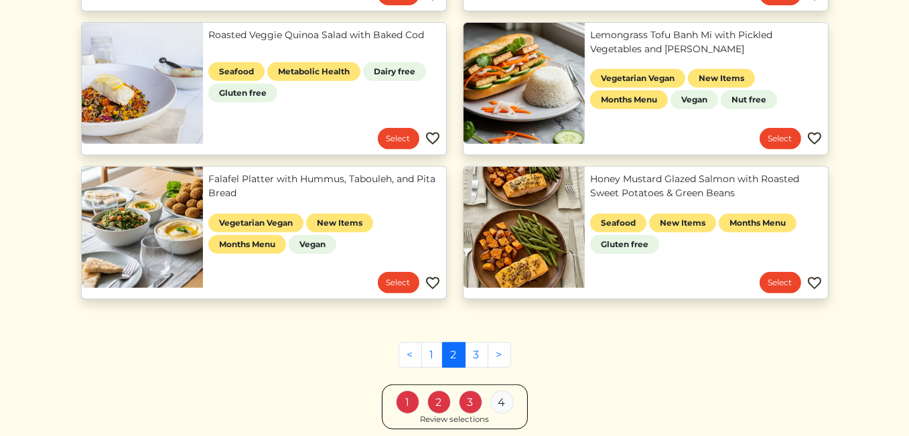
scroll to position [792, 0]
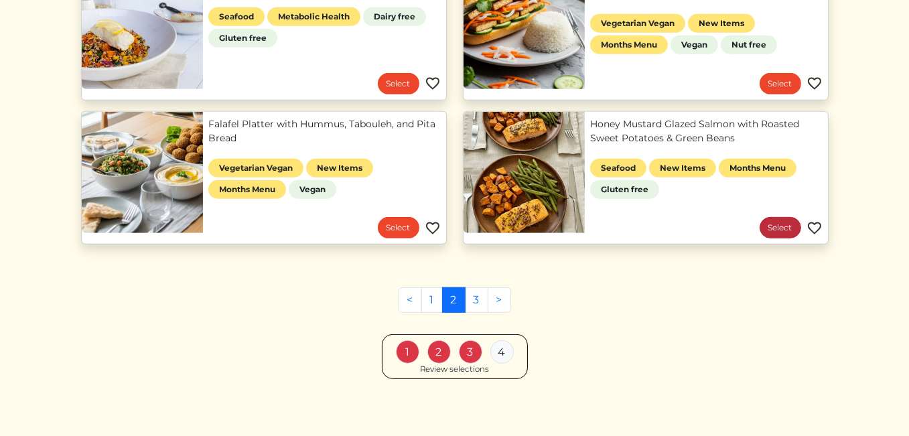
click at [766, 223] on link "Select" at bounding box center [781, 227] width 42 height 21
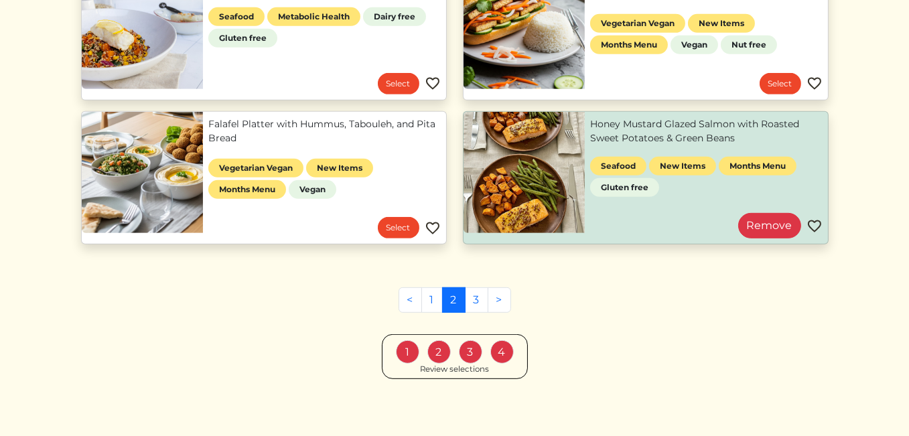
click at [651, 337] on div "1 2 3 4 Review selections" at bounding box center [455, 356] width 748 height 45
click at [497, 292] on link ">" at bounding box center [499, 299] width 23 height 25
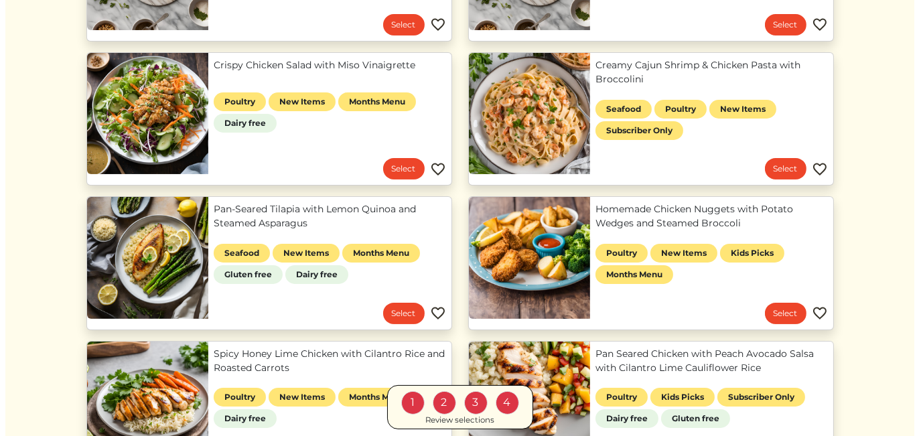
scroll to position [335, 0]
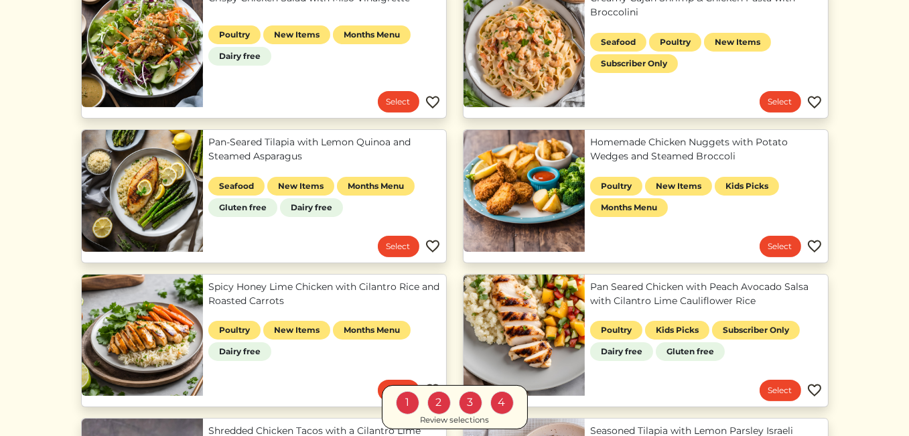
click at [403, 401] on div "1" at bounding box center [407, 402] width 23 height 23
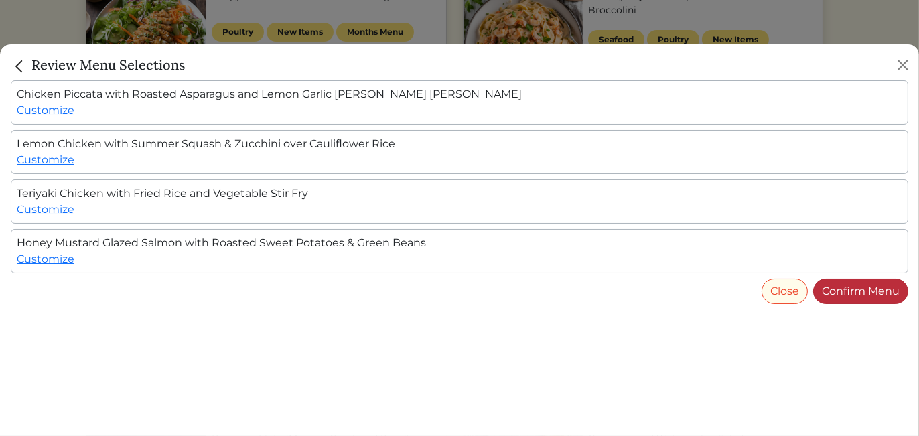
click at [859, 289] on link "Confirm Menu" at bounding box center [861, 291] width 95 height 25
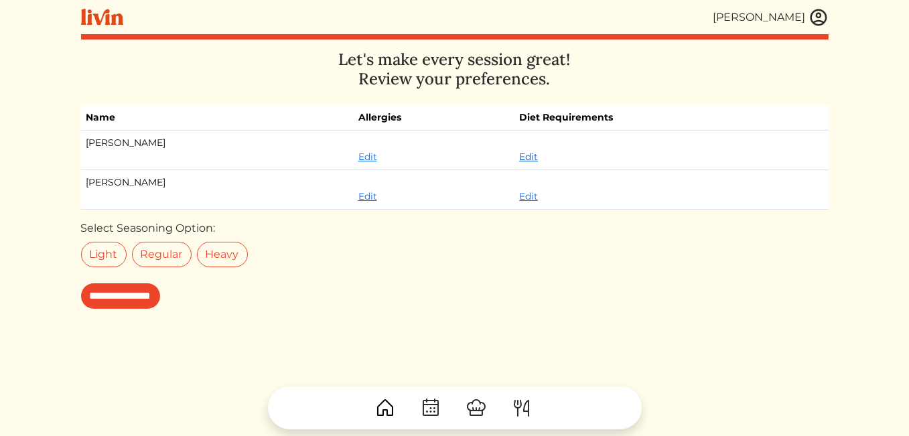
click at [519, 151] on link "Edit" at bounding box center [528, 157] width 19 height 12
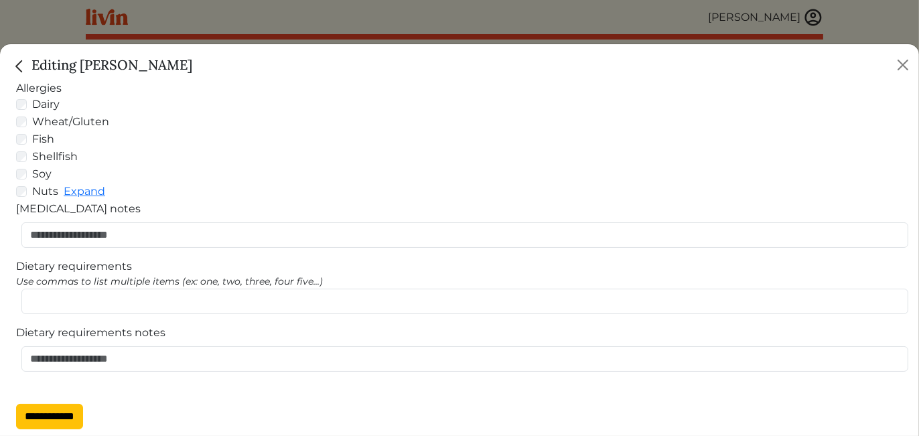
scroll to position [13, 0]
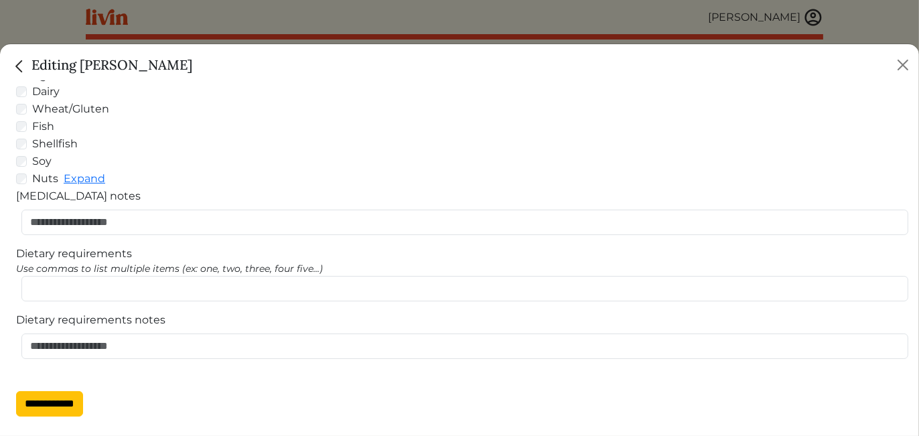
click at [121, 302] on div "[MEDICAL_DATA] [GEOGRAPHIC_DATA] Wheat/Gluten Fish Shellfish Soy Nuts Expand Pe…" at bounding box center [460, 242] width 898 height 349
click at [124, 302] on div "[MEDICAL_DATA] [GEOGRAPHIC_DATA] Wheat/Gluten Fish Shellfish Soy Nuts Expand Pe…" at bounding box center [460, 242] width 898 height 349
click at [129, 308] on div "[MEDICAL_DATA] [GEOGRAPHIC_DATA] Wheat/Gluten Fish Shellfish Soy Nuts Expand Pe…" at bounding box center [460, 242] width 898 height 349
click at [132, 304] on div "[MEDICAL_DATA] [GEOGRAPHIC_DATA] Wheat/Gluten Fish Shellfish Soy Nuts Expand Pe…" at bounding box center [460, 242] width 898 height 349
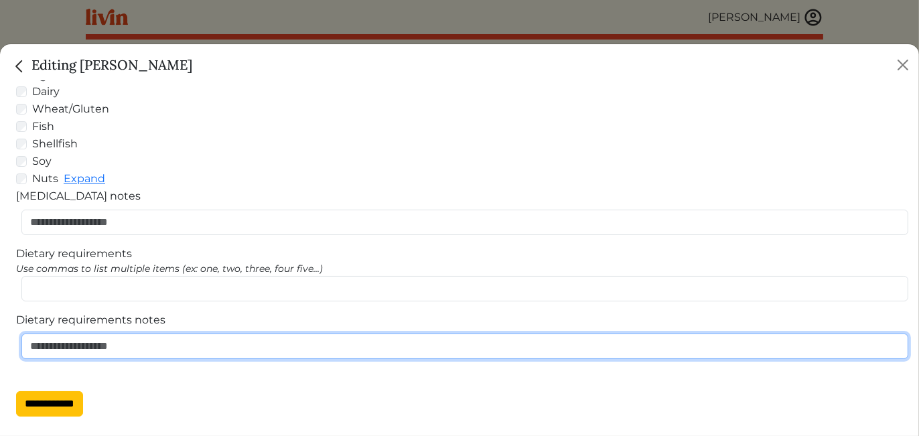
click at [214, 354] on input "Dietary requirements notes" at bounding box center [464, 346] width 887 height 25
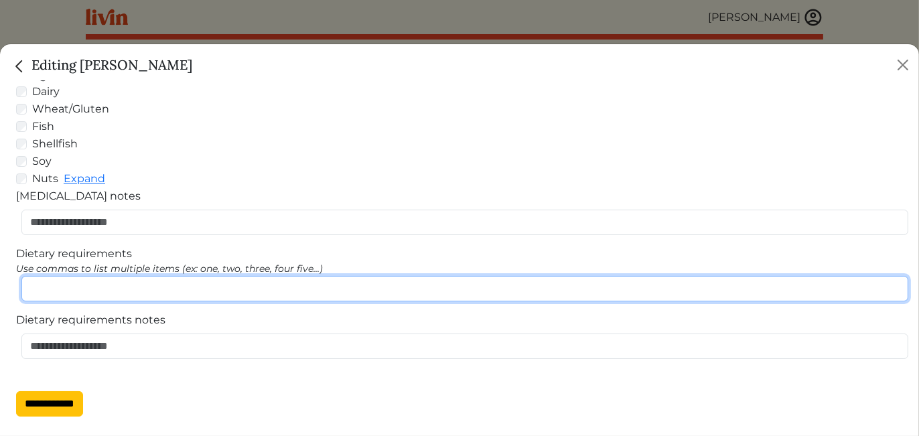
click at [112, 276] on input "Dietary requirements" at bounding box center [464, 288] width 887 height 25
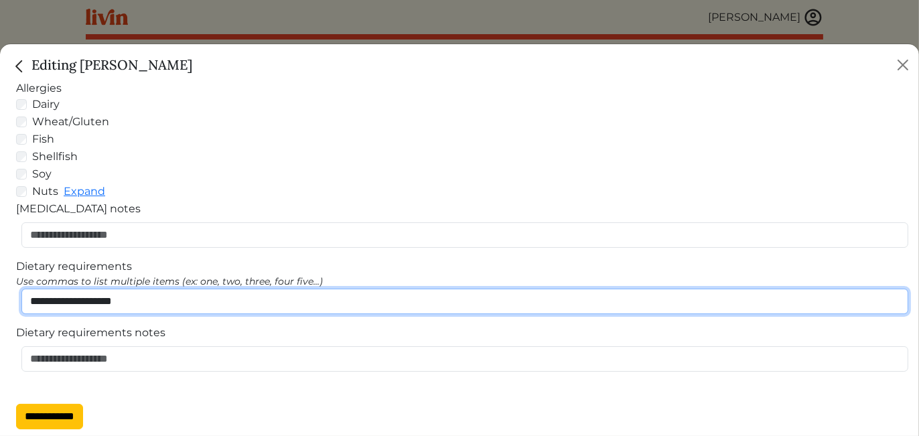
type input "**********"
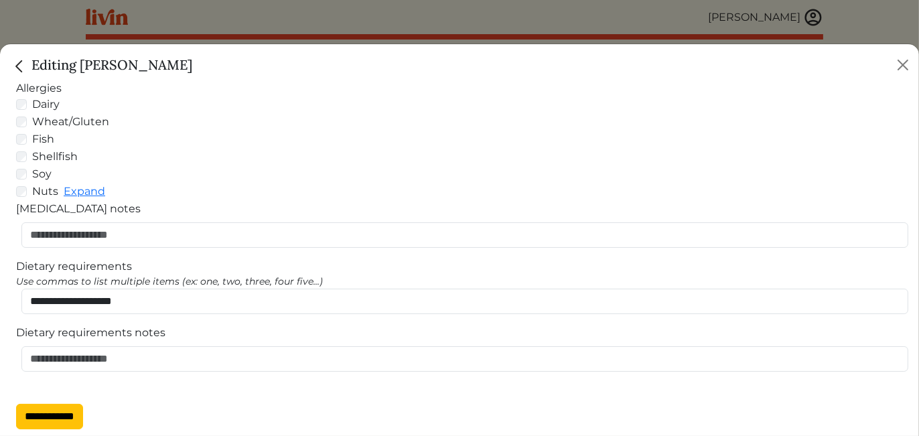
click at [367, 397] on div "[MEDICAL_DATA] [GEOGRAPHIC_DATA] Wheat/Gluten Fish Shellfish Soy Nuts Expand Pe…" at bounding box center [460, 254] width 898 height 349
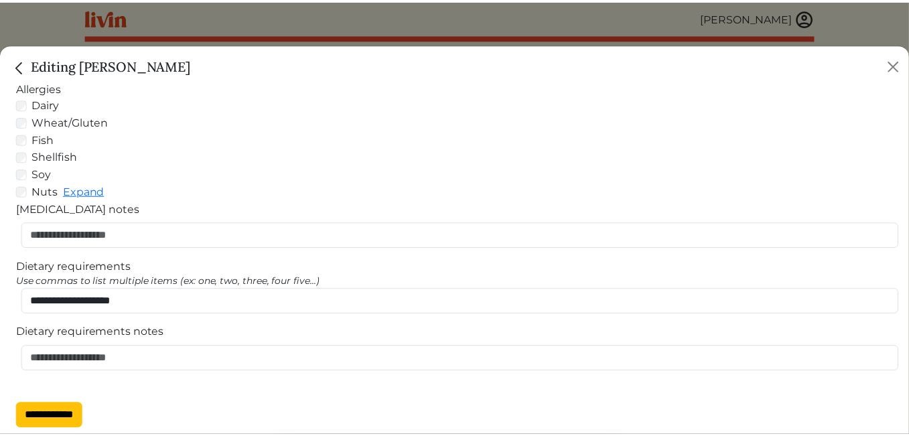
scroll to position [13, 0]
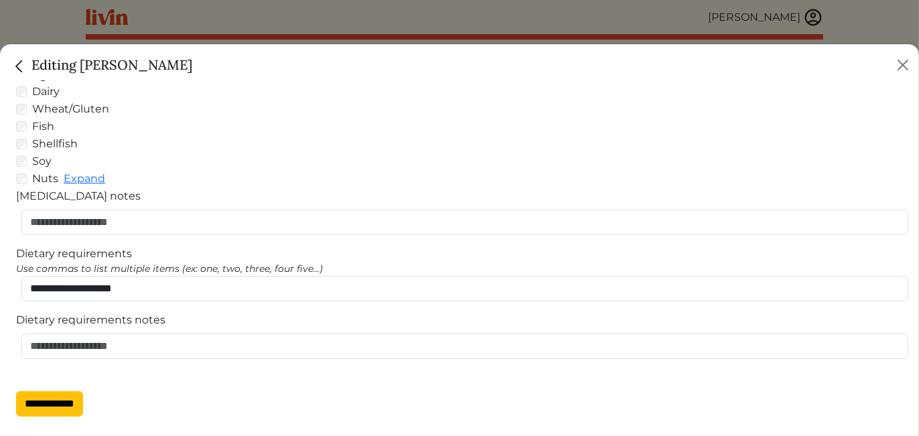
click at [40, 402] on input "**********" at bounding box center [49, 403] width 67 height 25
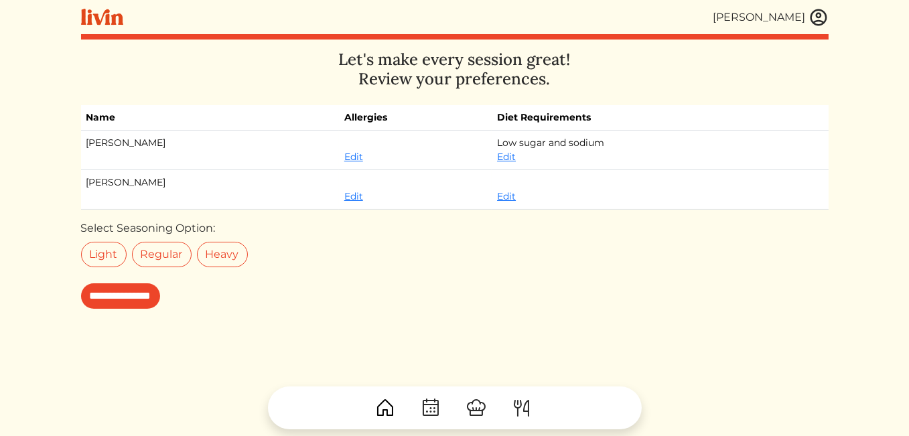
click at [135, 298] on input "**********" at bounding box center [120, 295] width 79 height 25
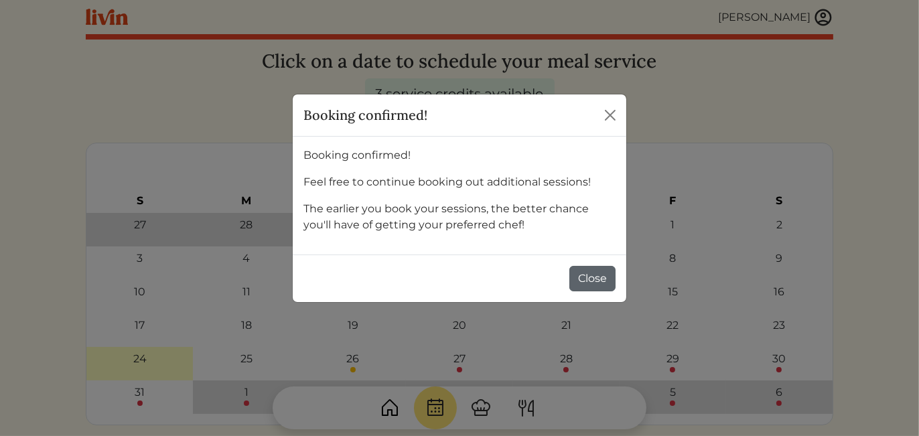
click at [580, 275] on button "Close" at bounding box center [593, 278] width 46 height 25
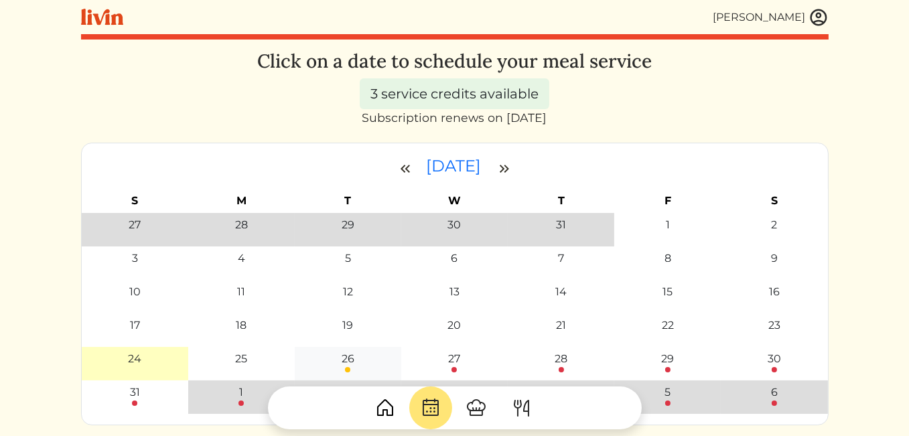
click at [350, 369] on link "26" at bounding box center [348, 361] width 13 height 21
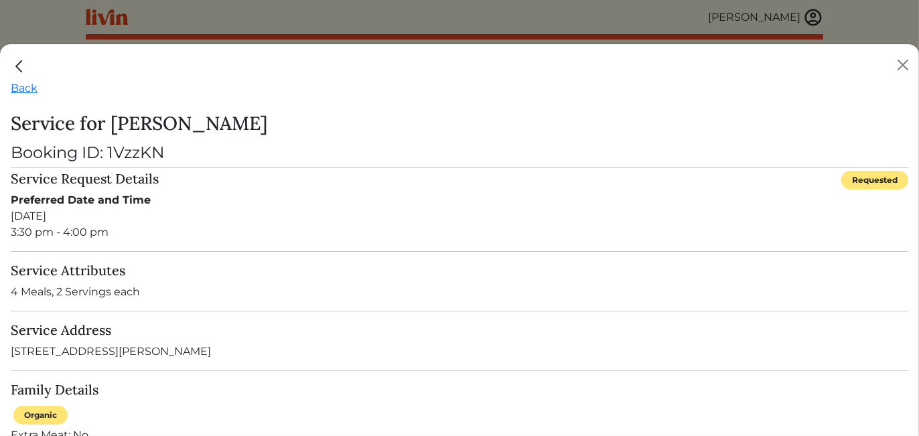
drag, startPoint x: 5, startPoint y: 70, endPoint x: 161, endPoint y: 2, distance: 170.4
